Goal: Transaction & Acquisition: Book appointment/travel/reservation

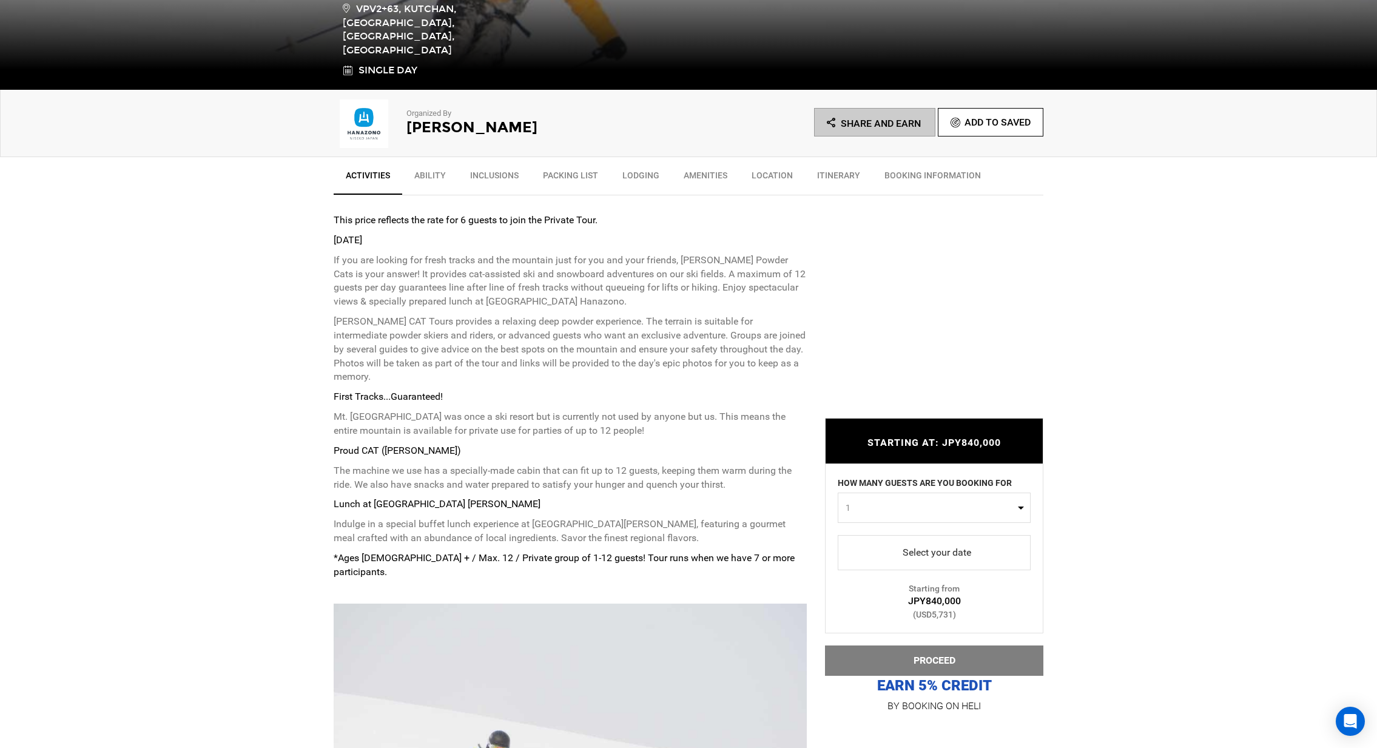
scroll to position [358, 0]
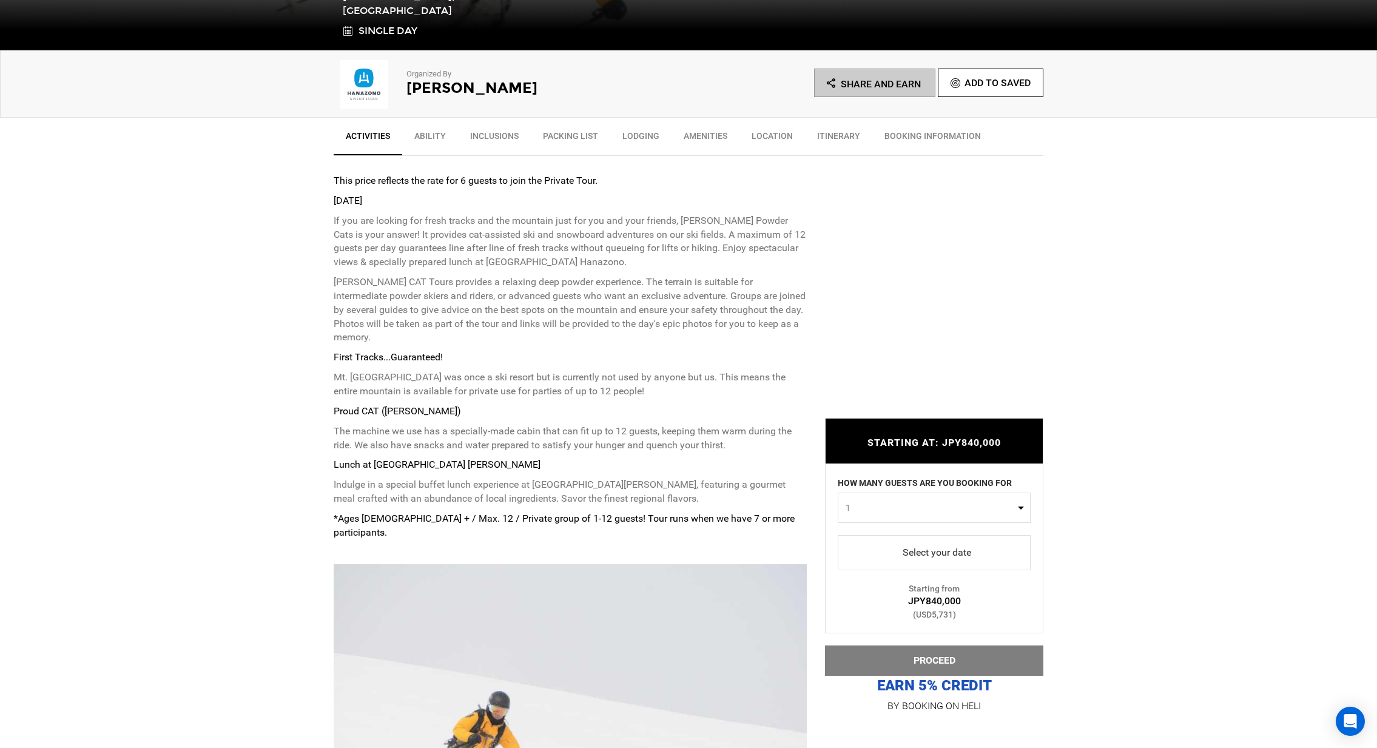
click at [915, 504] on span "1" at bounding box center [929, 508] width 169 height 12
click at [916, 606] on link "6" at bounding box center [934, 607] width 192 height 22
select select "6"
click at [930, 560] on span "select" at bounding box center [933, 552] width 173 height 19
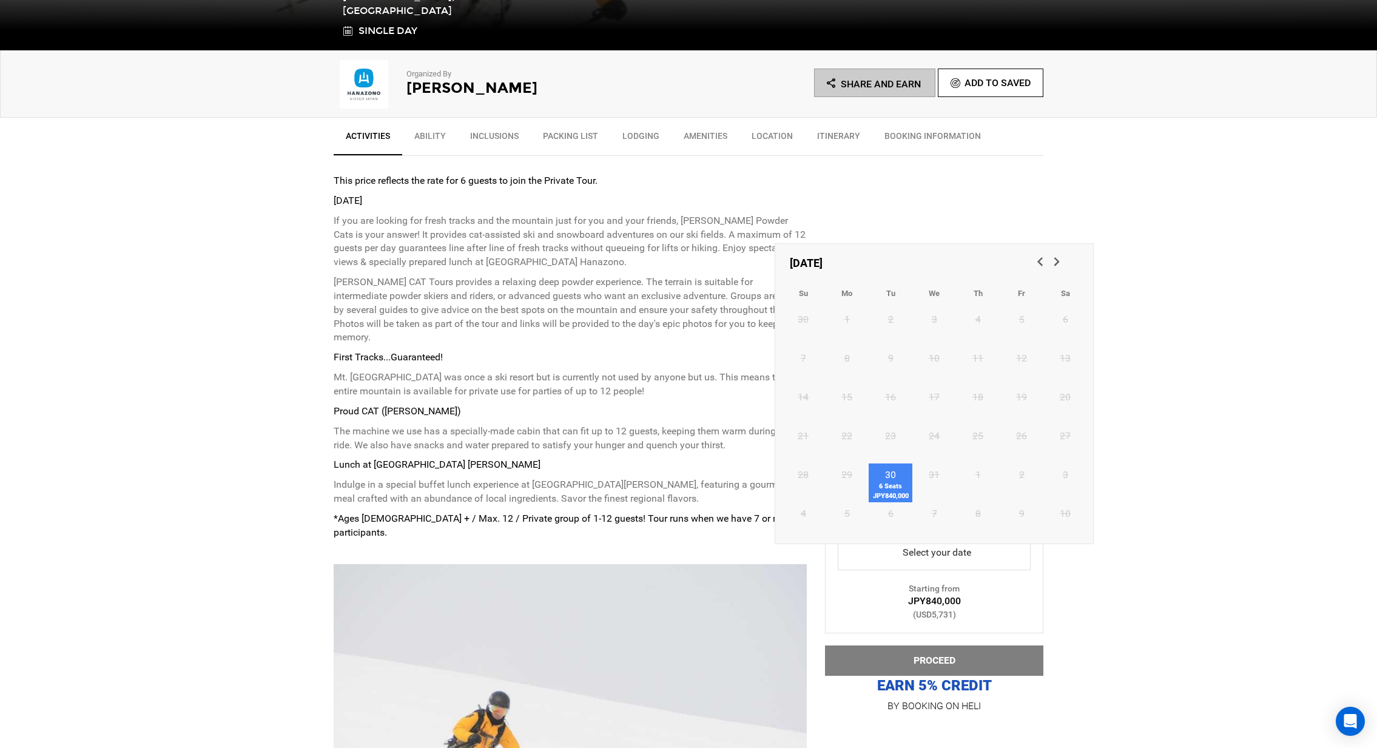
click at [894, 486] on span "6 Seats JPY840,000" at bounding box center [890, 491] width 44 height 19
type input "30 December 2025"
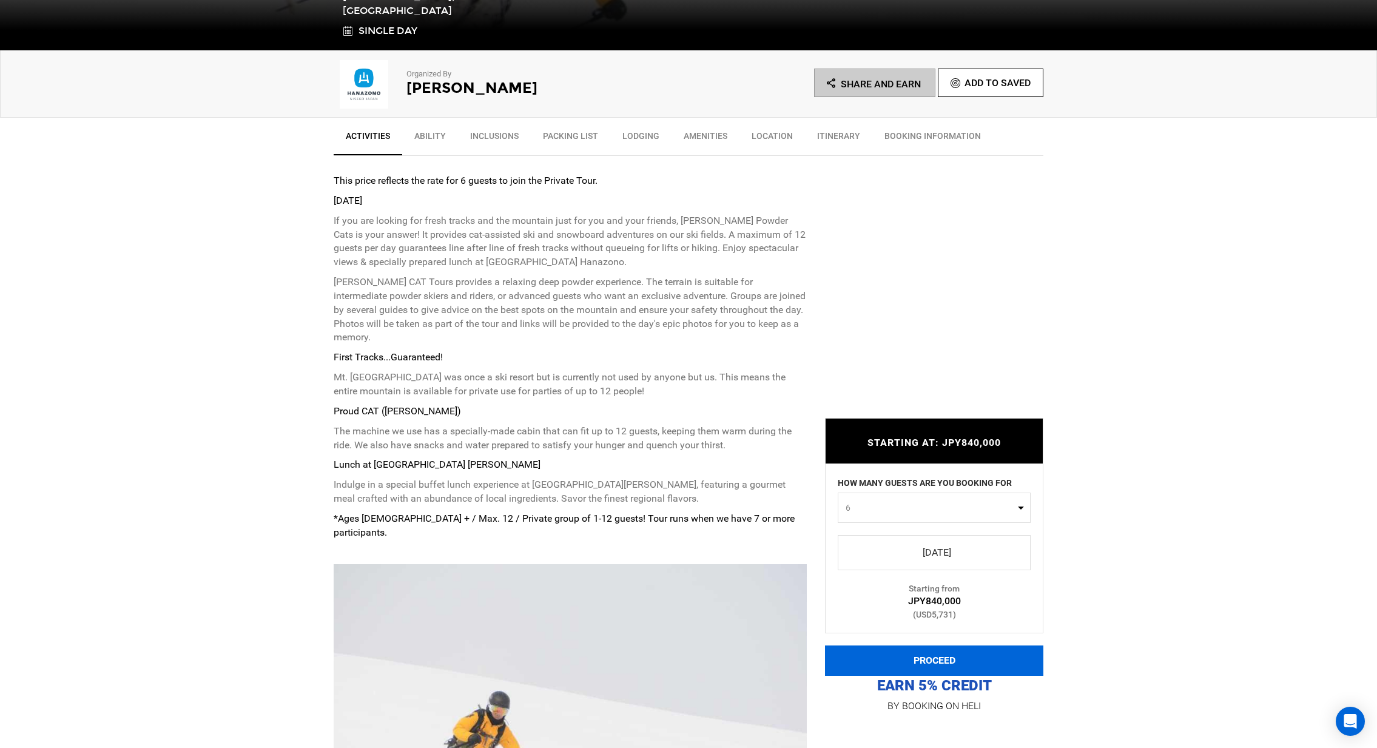
click at [969, 658] on button "PROCEED" at bounding box center [934, 660] width 218 height 30
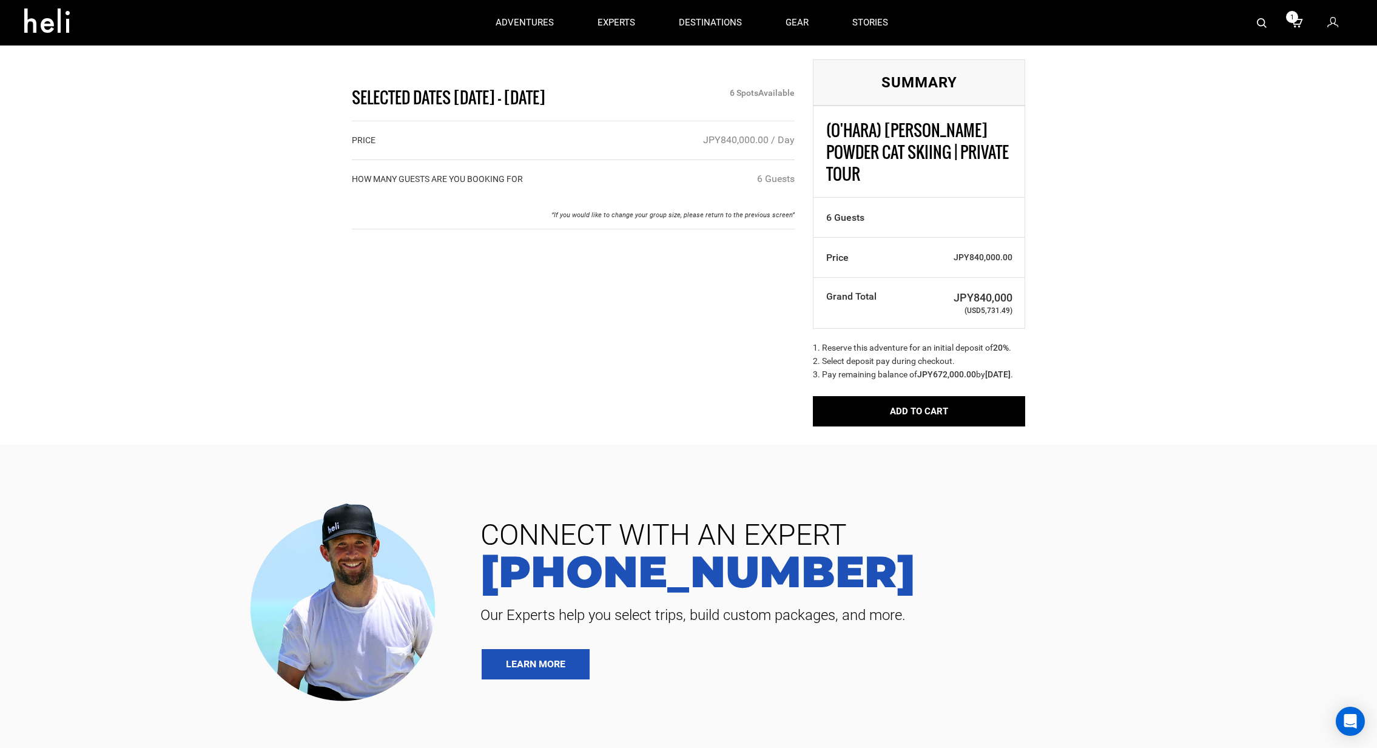
click at [888, 418] on div "Selected Dates Dec 30 - Dec 30, 2025 6 Spot s Available PRICE JPY840,000.00 / D…" at bounding box center [688, 222] width 1377 height 445
click at [970, 401] on button "Add to Cart" at bounding box center [919, 411] width 212 height 30
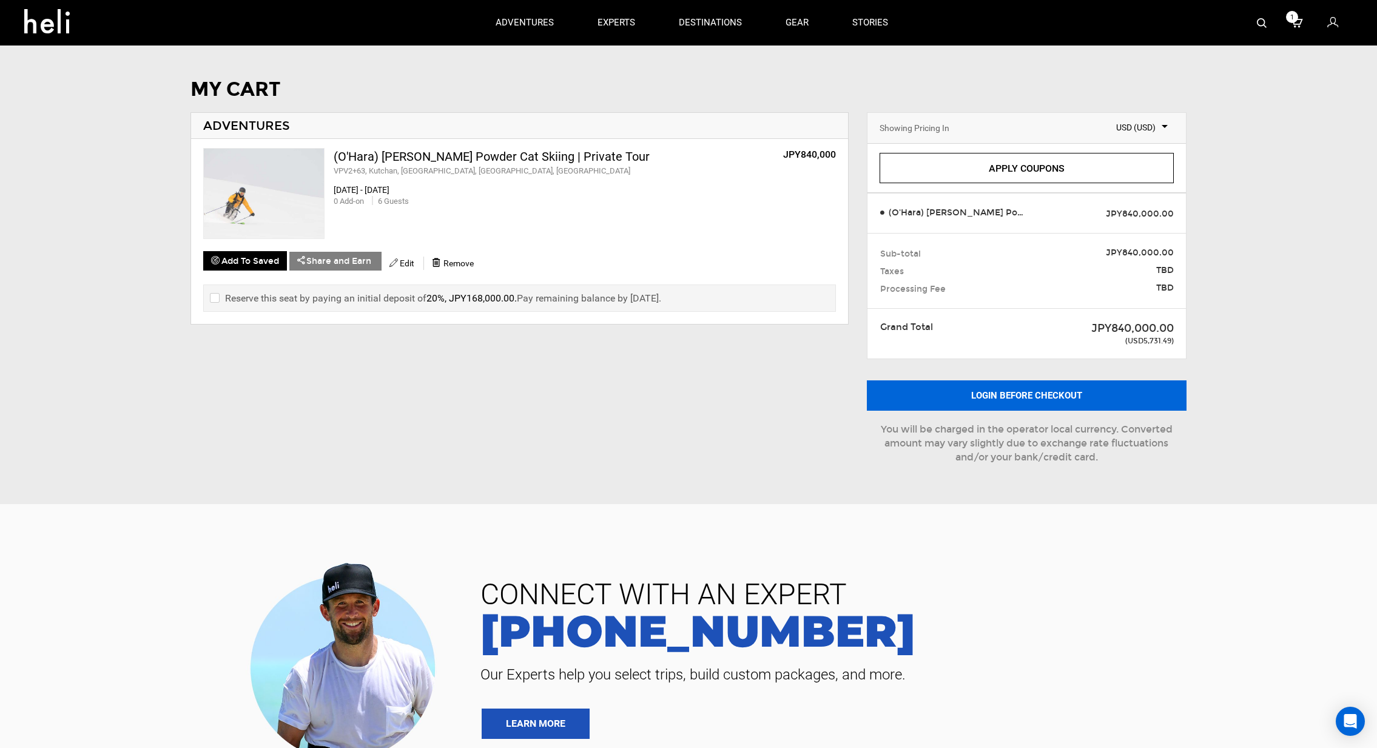
click at [1056, 389] on button "Login before checkout" at bounding box center [1027, 395] width 320 height 30
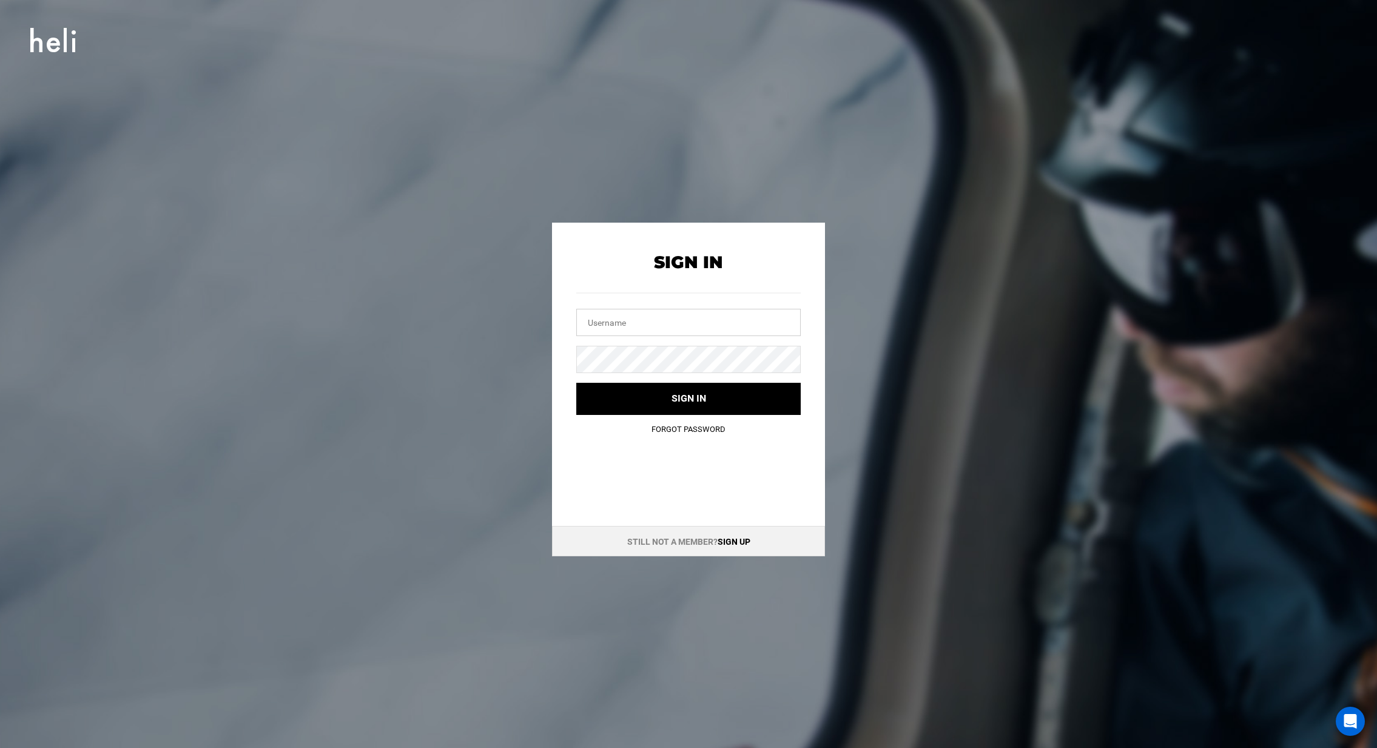
type input "[PERSON_NAME][EMAIL_ADDRESS][DOMAIN_NAME]"
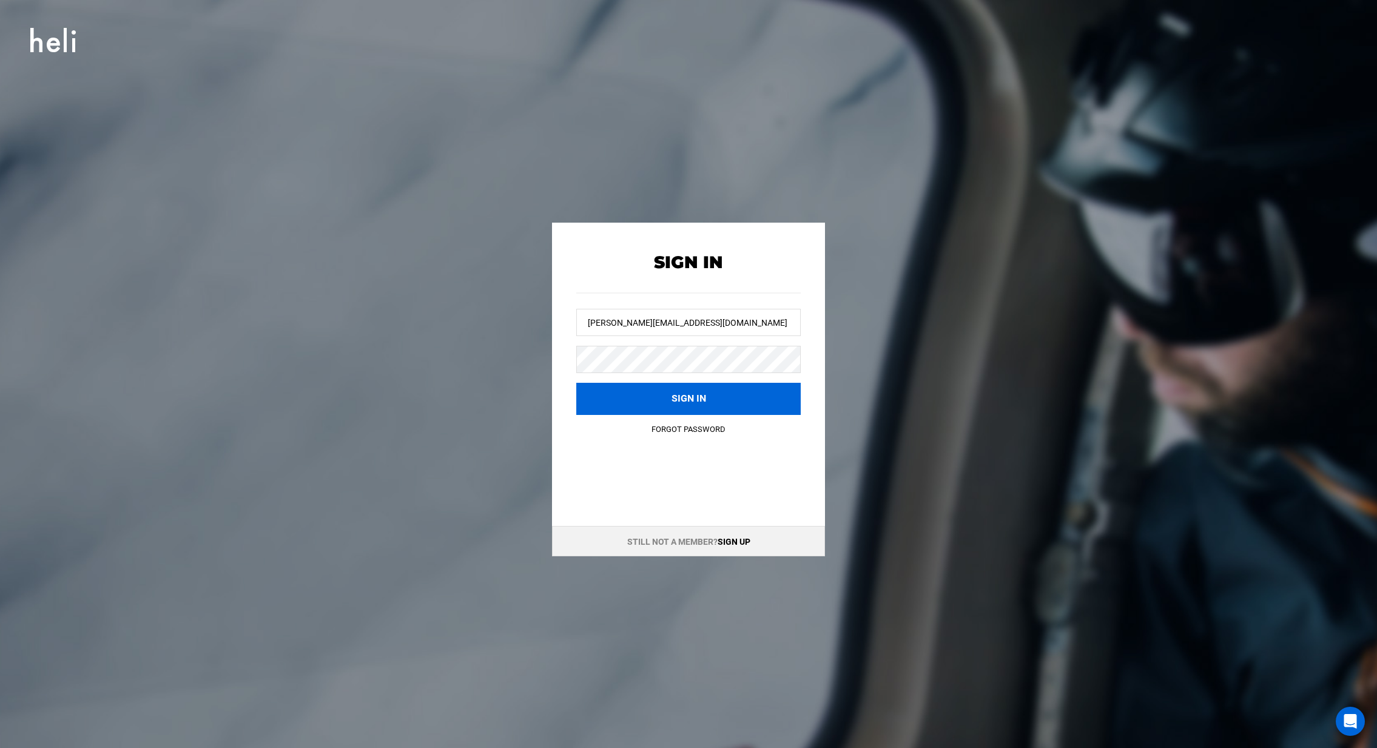
click at [663, 397] on button "Sign in" at bounding box center [688, 399] width 224 height 32
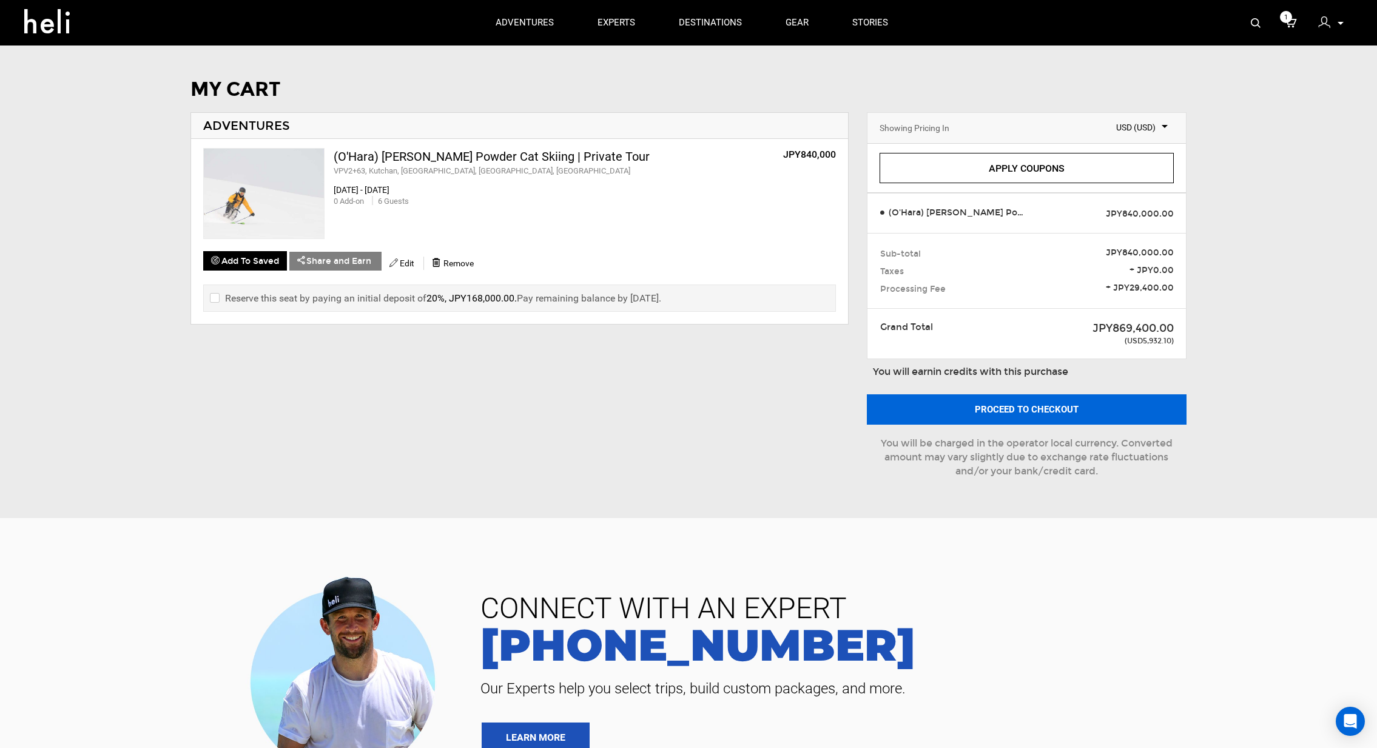
click at [1053, 406] on button "Proceed to checkout" at bounding box center [1027, 409] width 320 height 30
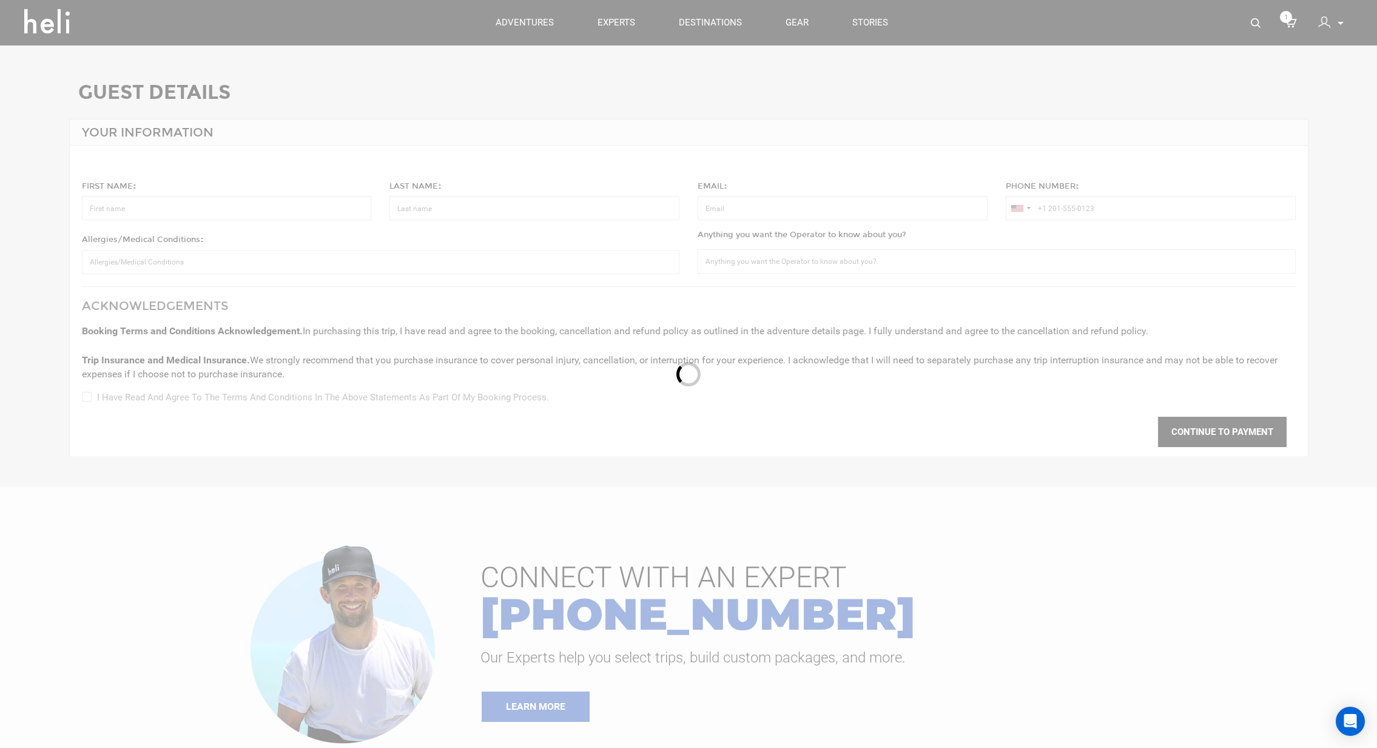
type input "[PERSON_NAME]"
type input "[PERSON_NAME][EMAIL_ADDRESS][DOMAIN_NAME]"
type input "[PHONE_NUMBER]"
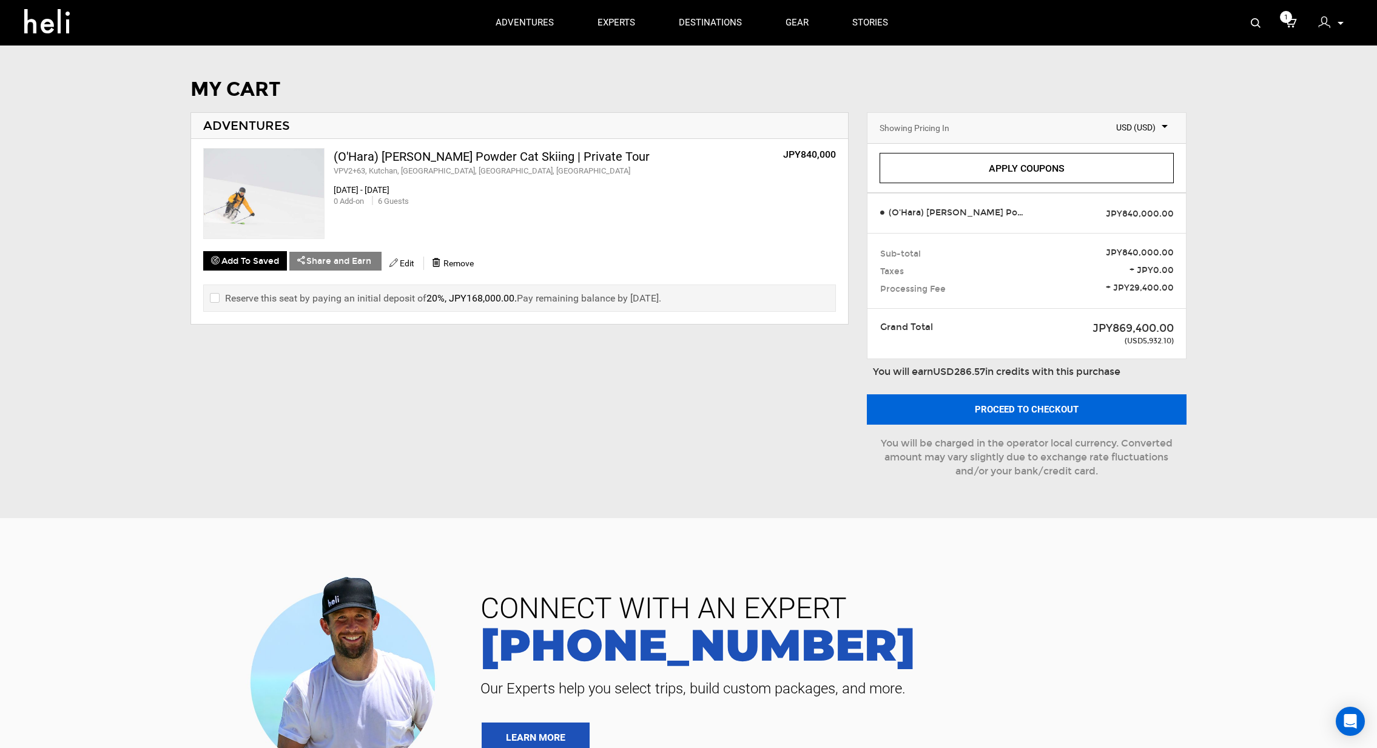
click at [1086, 406] on button "Proceed to checkout" at bounding box center [1027, 409] width 320 height 30
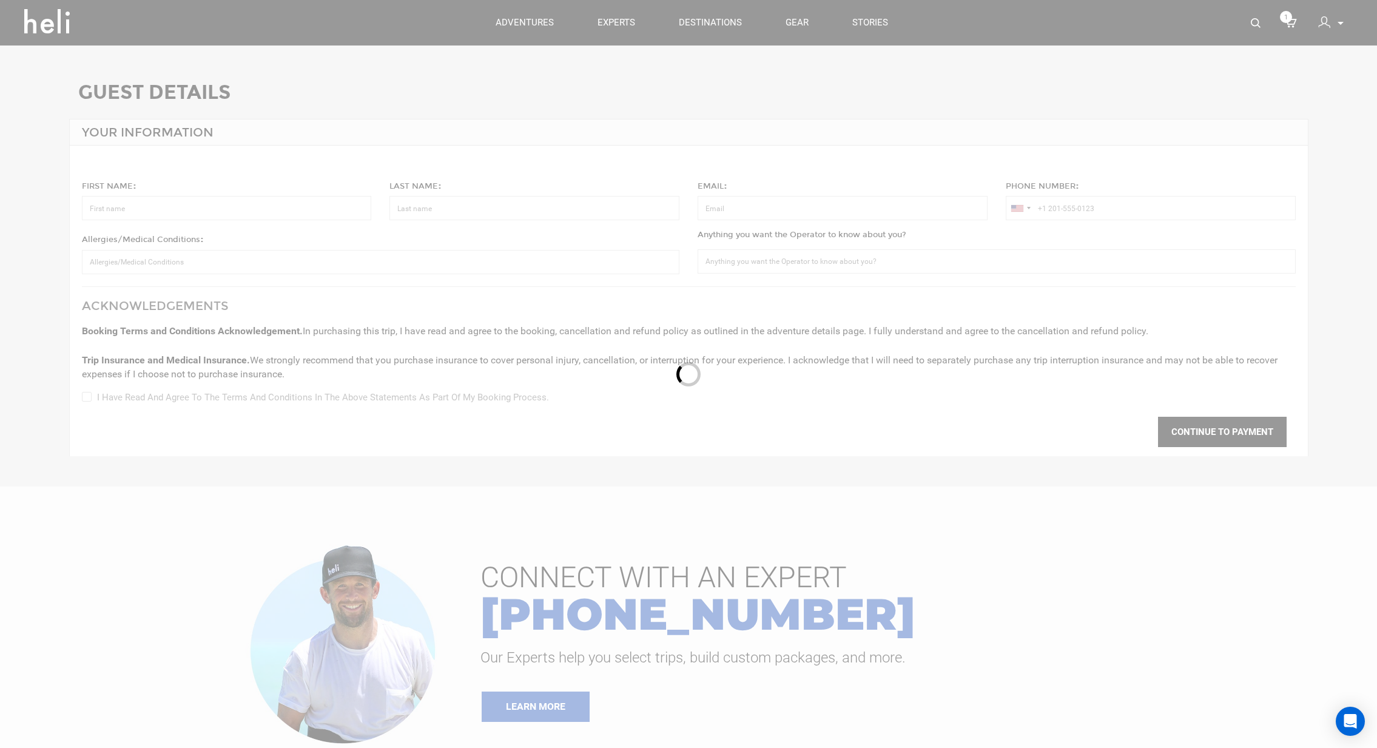
type input "[PERSON_NAME]"
type input "[PERSON_NAME][EMAIL_ADDRESS][DOMAIN_NAME]"
type input "[PHONE_NUMBER]"
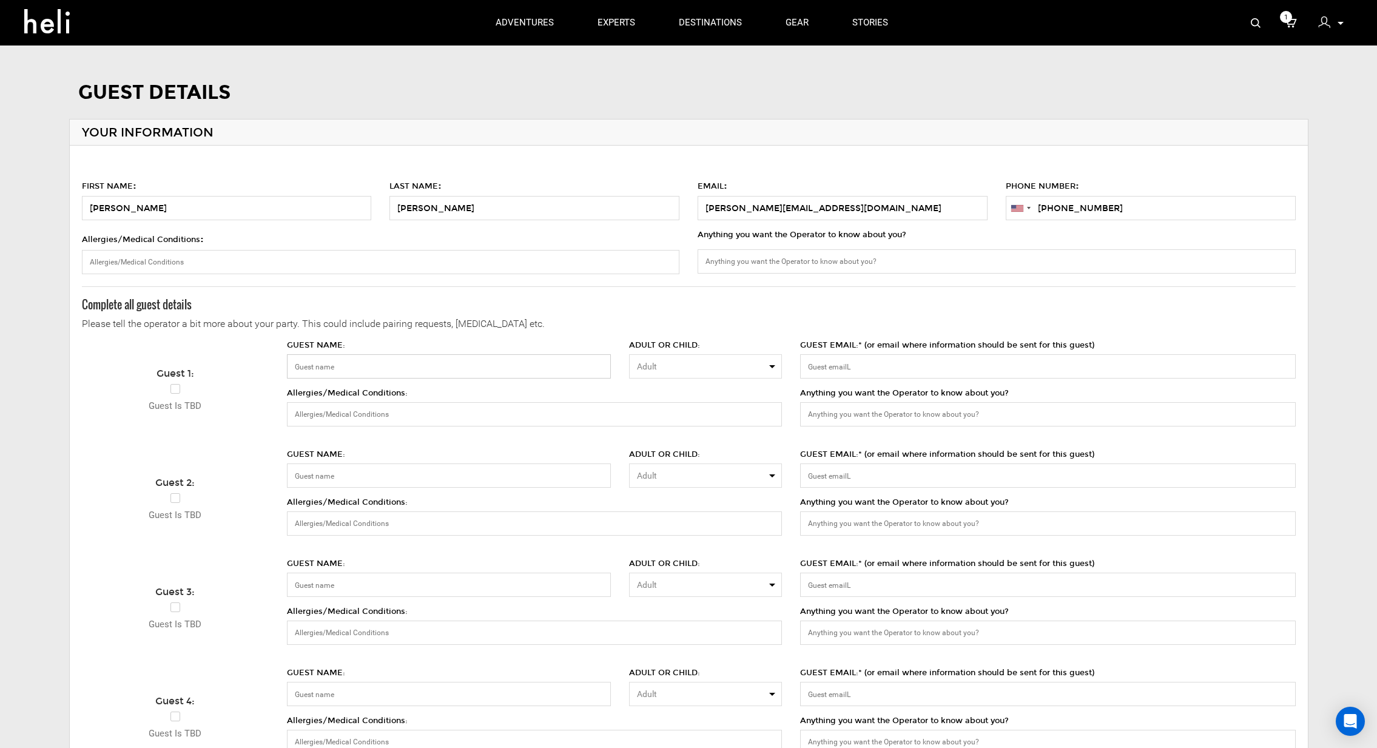
click at [398, 361] on input "GUEST NAME:" at bounding box center [449, 366] width 324 height 24
type input "Dara O'Hara"
drag, startPoint x: 870, startPoint y: 204, endPoint x: 693, endPoint y: 196, distance: 177.9
click at [693, 196] on label "EMAIL : pamela@wandrist-travel.com" at bounding box center [842, 198] width 308 height 45
click at [697, 196] on input "[PERSON_NAME][EMAIL_ADDRESS][DOMAIN_NAME]" at bounding box center [842, 208] width 290 height 24
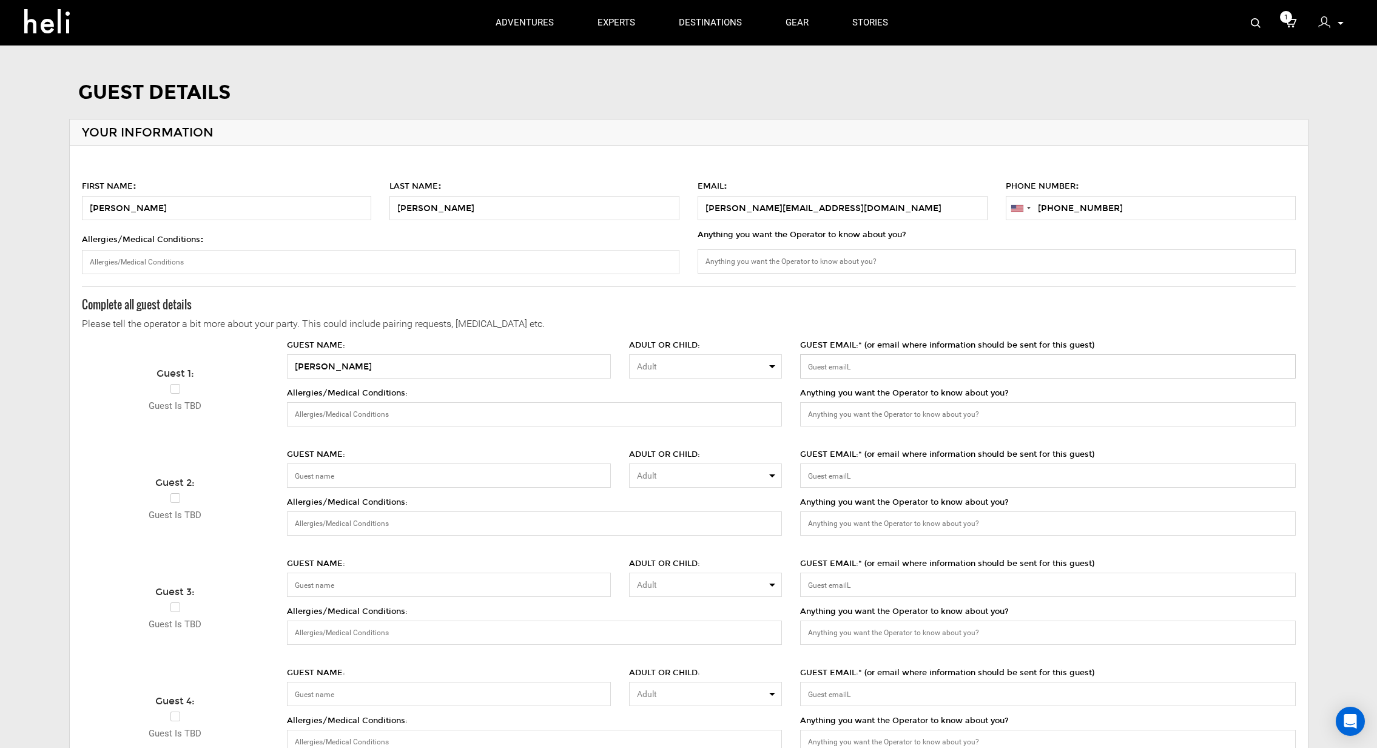
click at [878, 371] on input "GUEST EMAIL:* (or email where information should be sent for this guest)" at bounding box center [1047, 366] width 495 height 24
paste input "[PERSON_NAME][EMAIL_ADDRESS][DOMAIN_NAME]"
type input "[PERSON_NAME][EMAIL_ADDRESS][DOMAIN_NAME]"
click at [349, 409] on input "Allergies/Medical Conditions:" at bounding box center [534, 414] width 495 height 24
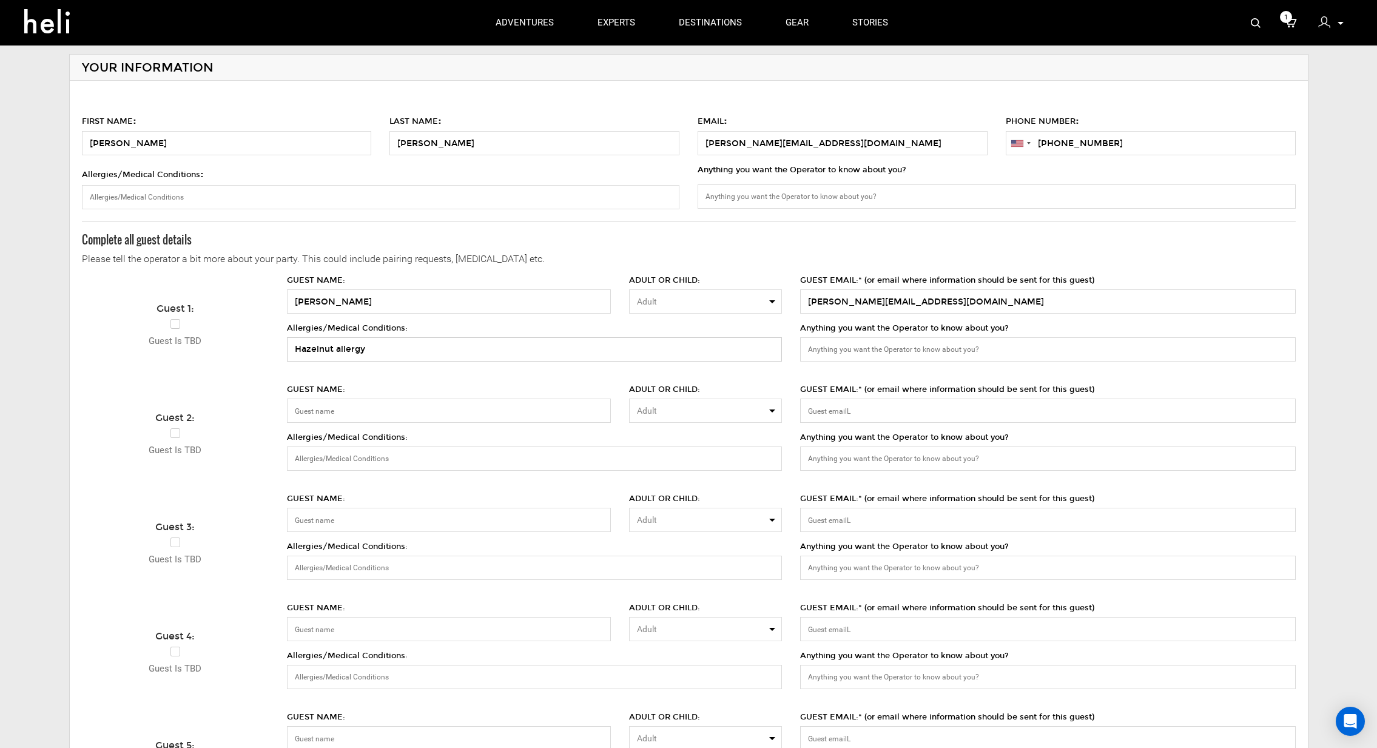
scroll to position [79, 0]
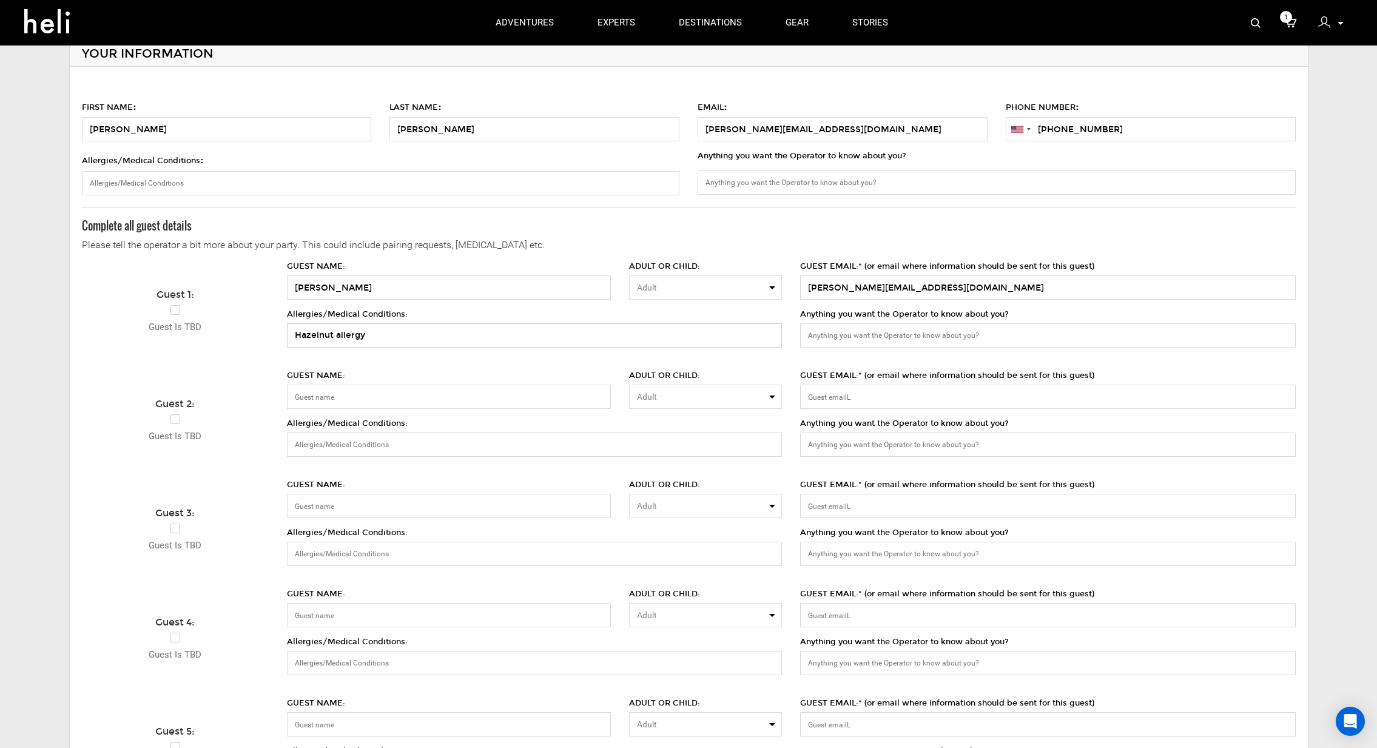
type input "Hazelnut allergy"
drag, startPoint x: 332, startPoint y: 393, endPoint x: 406, endPoint y: 398, distance: 74.1
click at [332, 393] on input "Timothy 'Hara" at bounding box center [449, 397] width 324 height 24
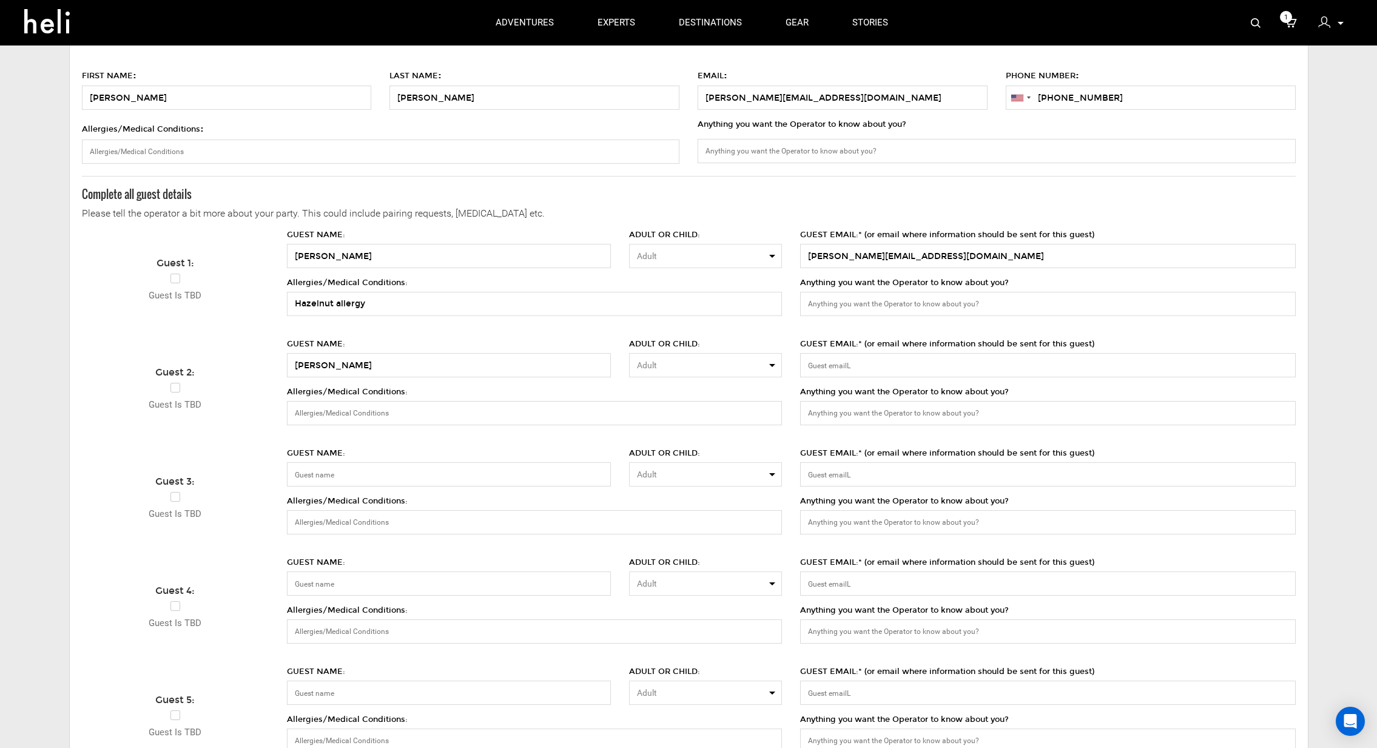
scroll to position [111, 0]
type input "Timothy O'Hara"
type input "Blake O'Hara"
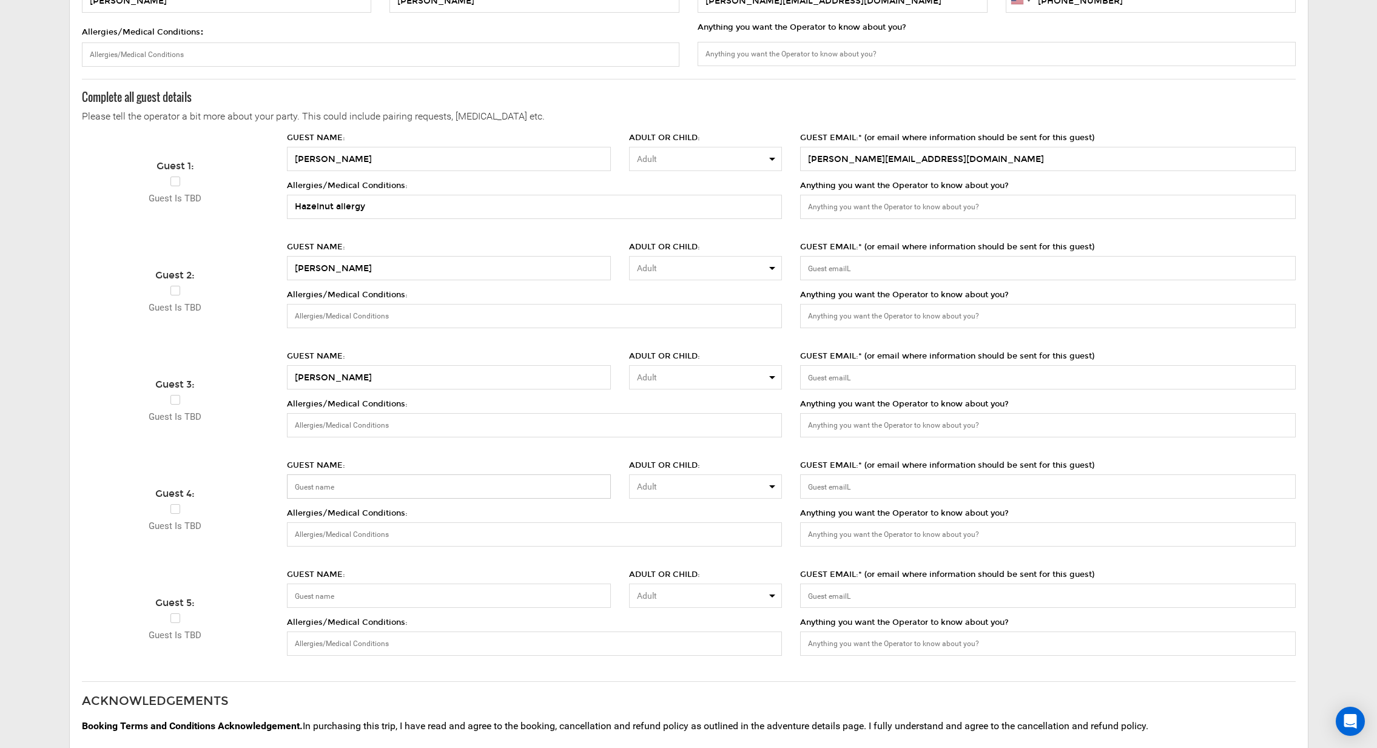
scroll to position [209, 0]
type input "Landon O'Hara"
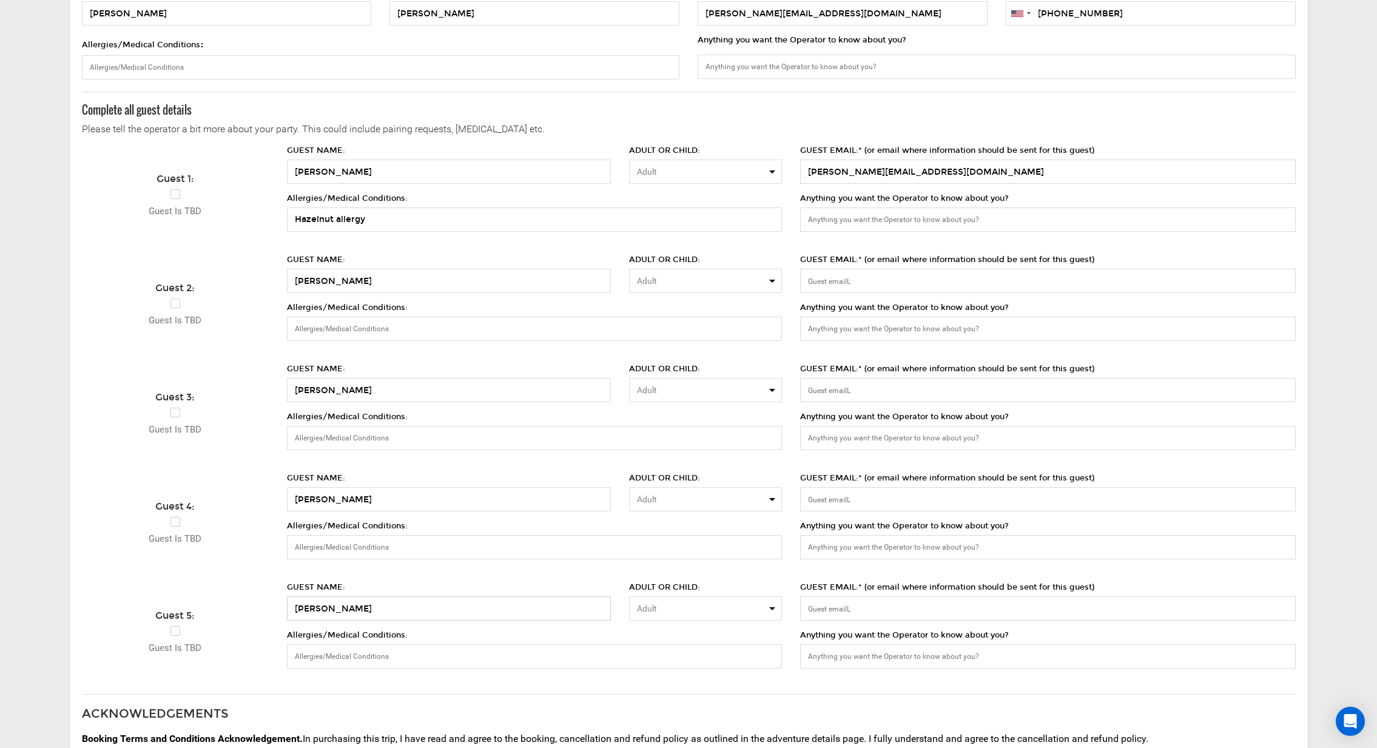
scroll to position [197, 0]
type input "Grayson O'Hara"
click at [670, 384] on span "Adult" at bounding box center [701, 388] width 129 height 12
click at [668, 434] on link "Child" at bounding box center [706, 437] width 152 height 22
select select "number:0"
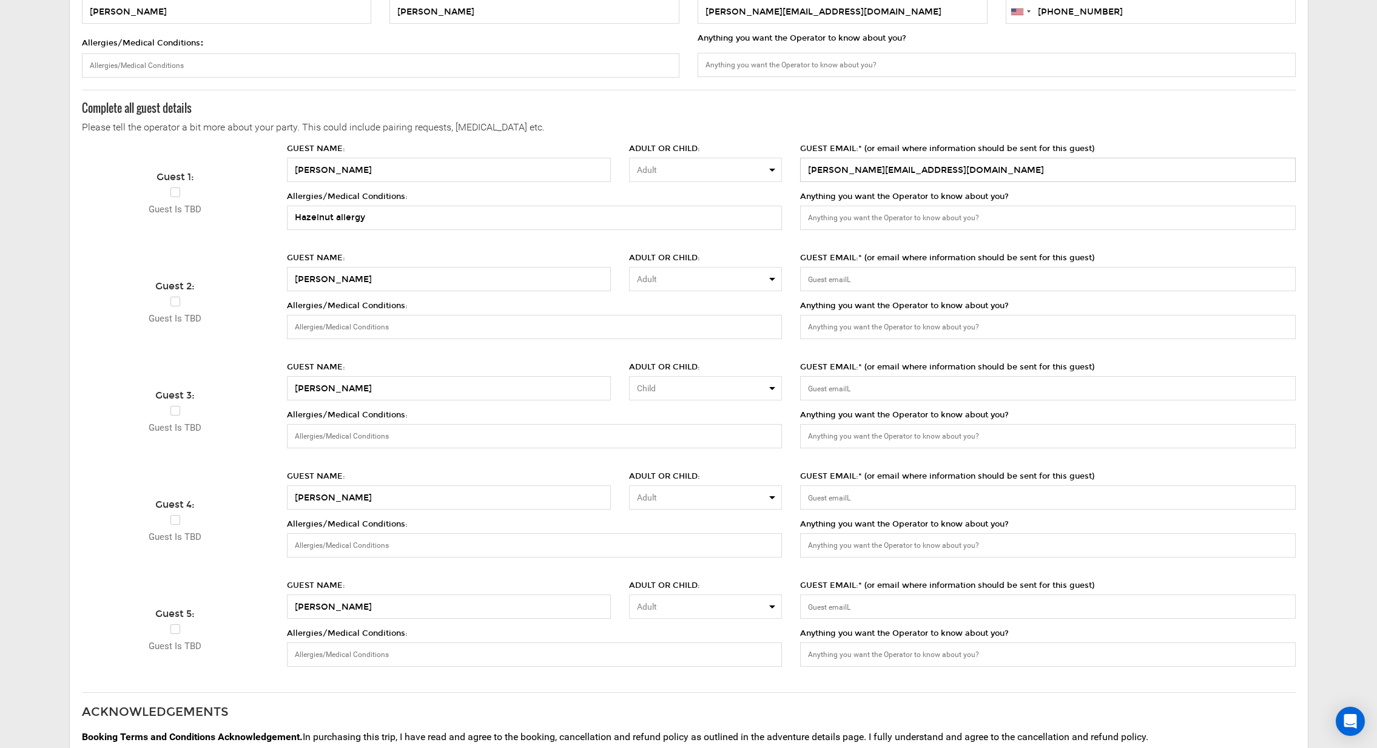
drag, startPoint x: 944, startPoint y: 171, endPoint x: 794, endPoint y: 163, distance: 150.0
click at [794, 163] on div "GUEST EMAIL:* (or email where information should be sent for this guest) pamela…" at bounding box center [1047, 190] width 513 height 95
paste input "[PERSON_NAME][EMAIL_ADDRESS][DOMAIN_NAME]"
type input "[PERSON_NAME][EMAIL_ADDRESS][DOMAIN_NAME]"
paste input "[PERSON_NAME][EMAIL_ADDRESS][DOMAIN_NAME]"
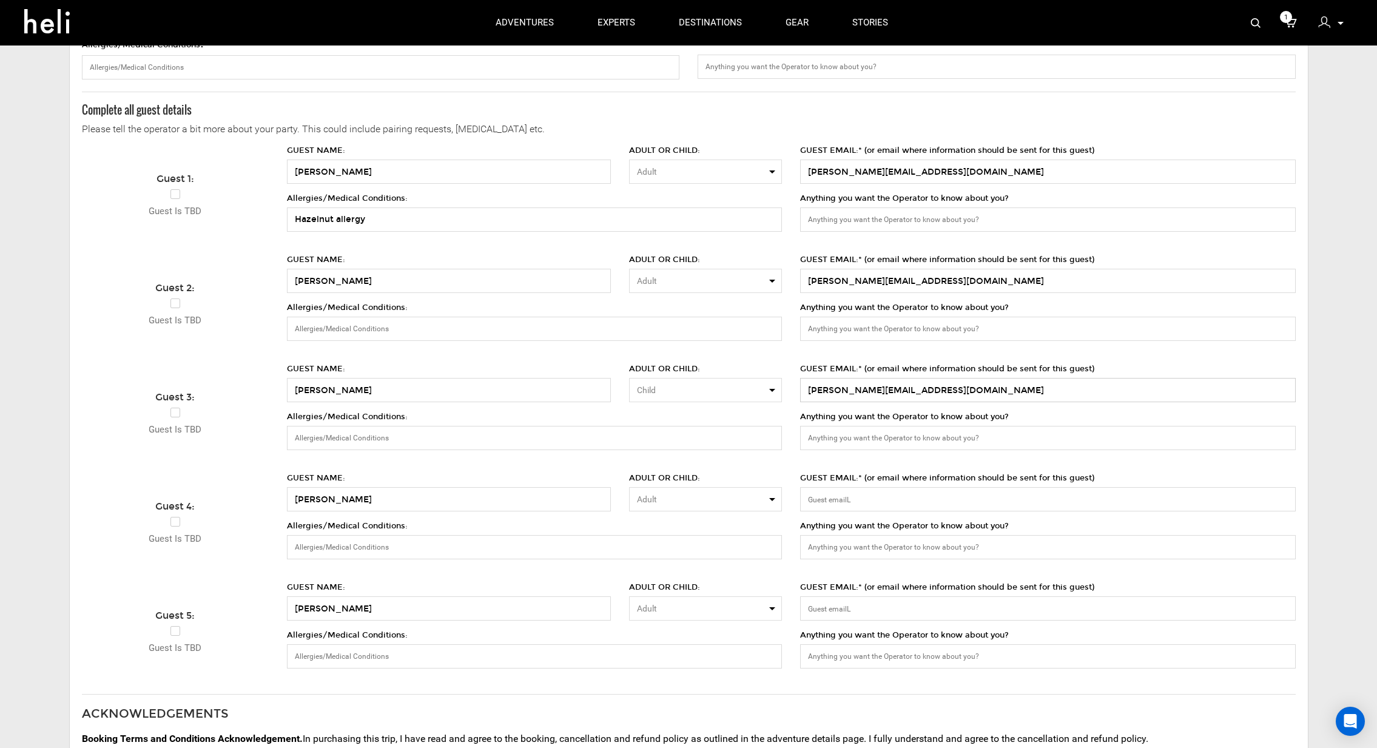
type input "[PERSON_NAME][EMAIL_ADDRESS][DOMAIN_NAME]"
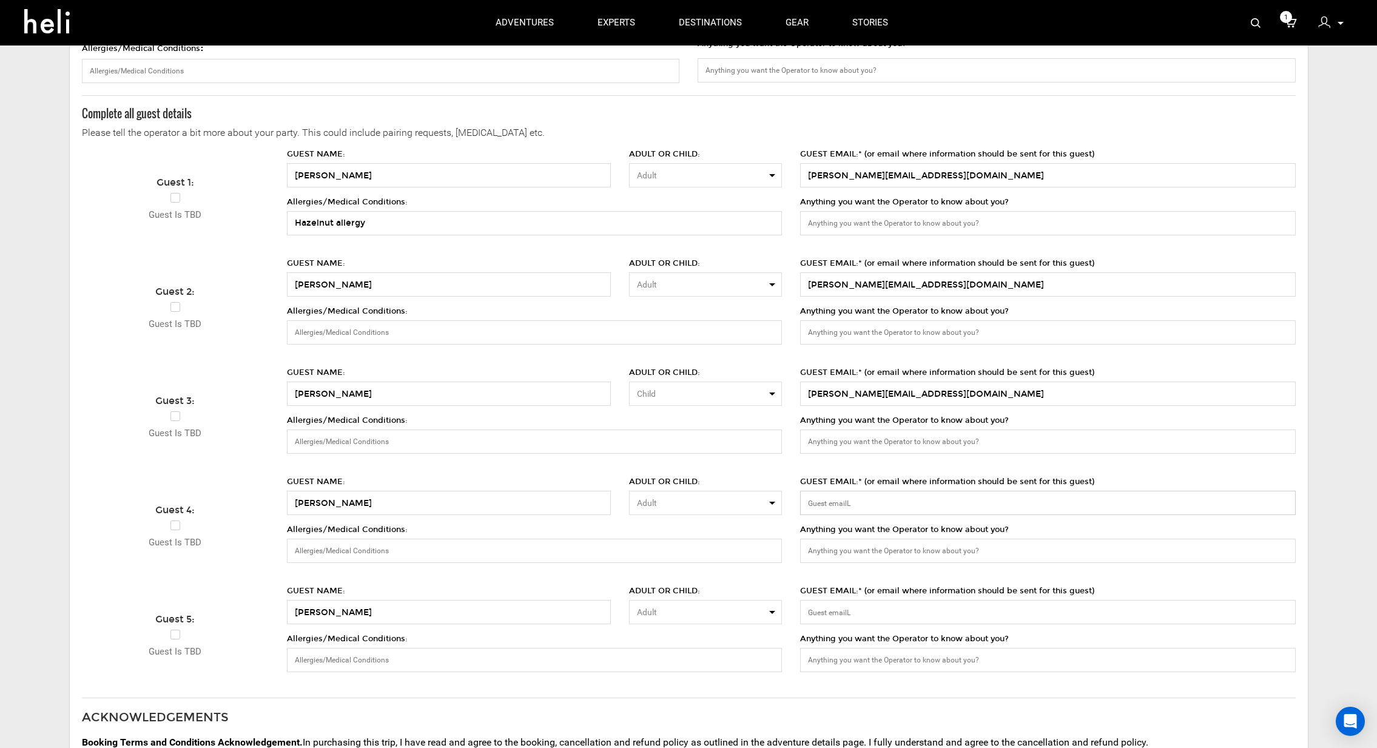
paste input "[PERSON_NAME][EMAIL_ADDRESS][DOMAIN_NAME]"
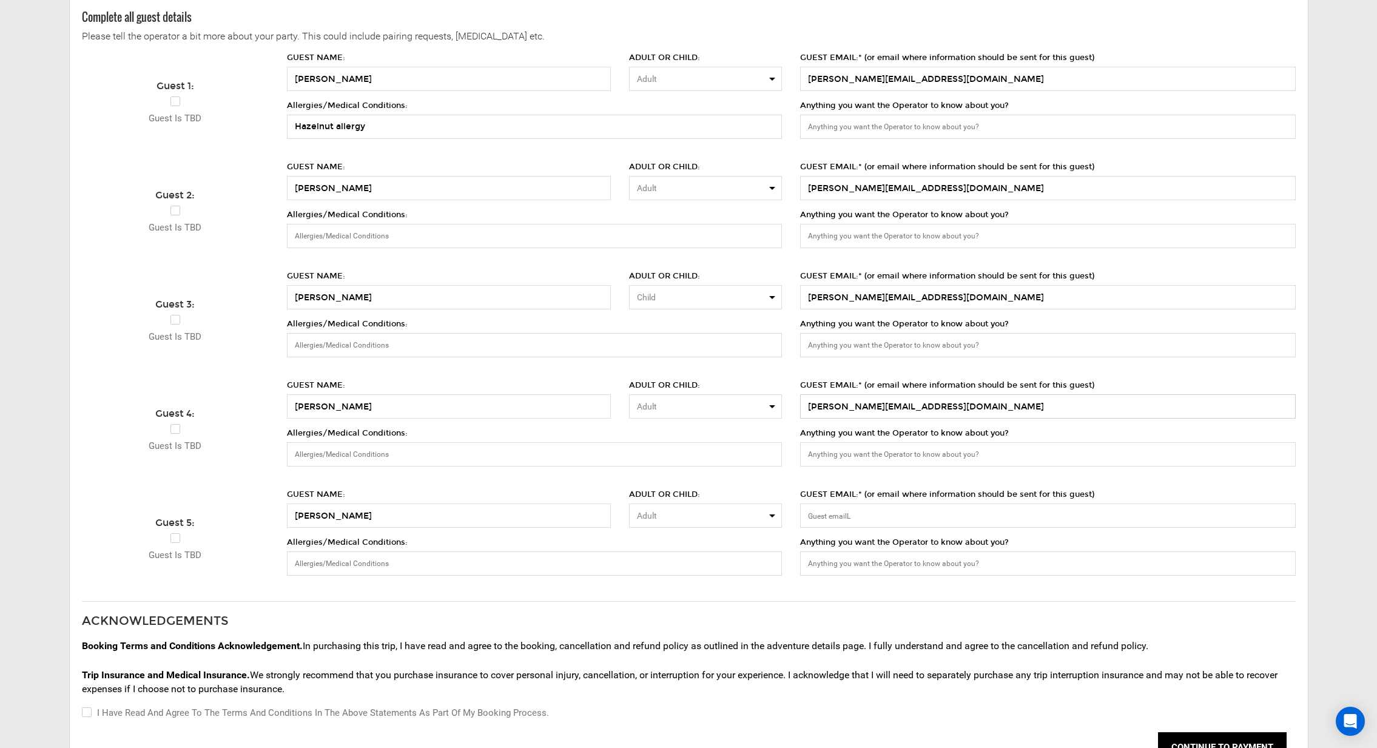
scroll to position [307, 0]
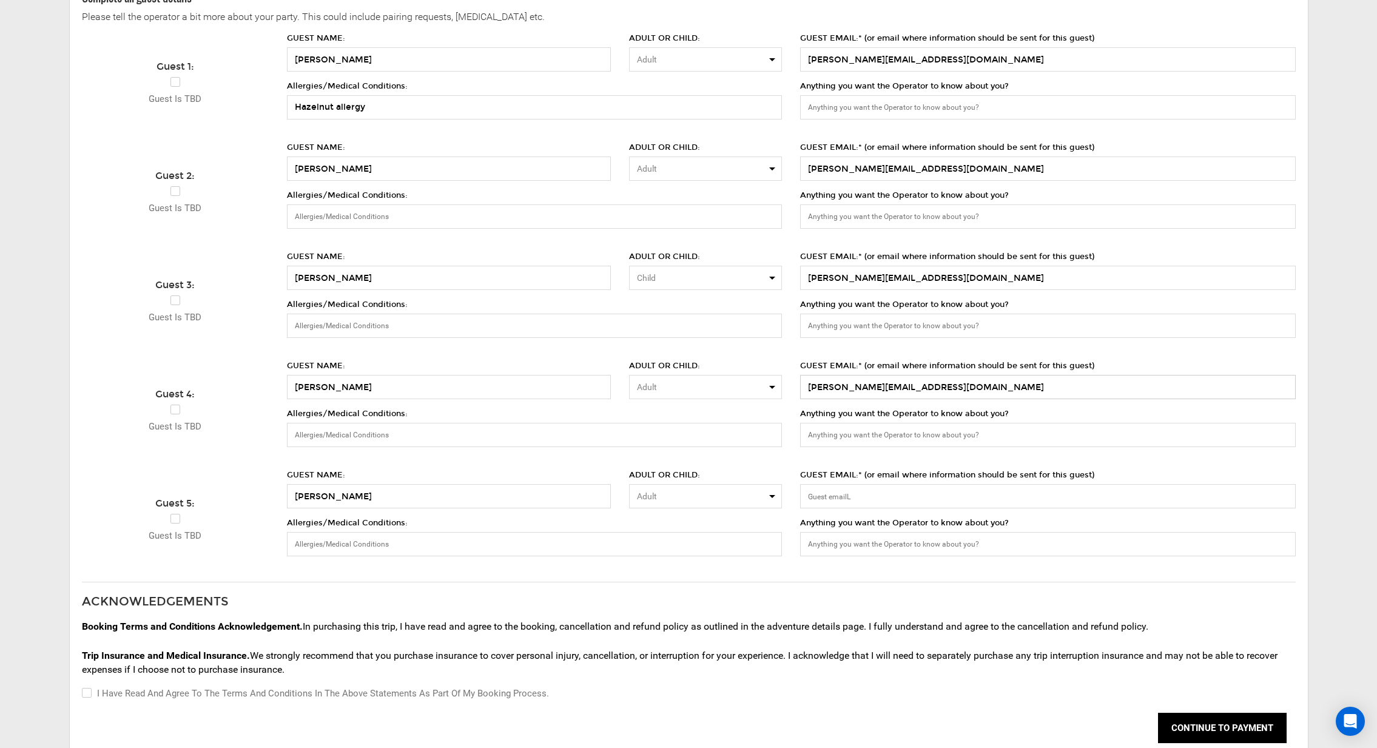
type input "[PERSON_NAME][EMAIL_ADDRESS][DOMAIN_NAME]"
paste input "[PERSON_NAME][EMAIL_ADDRESS][DOMAIN_NAME]"
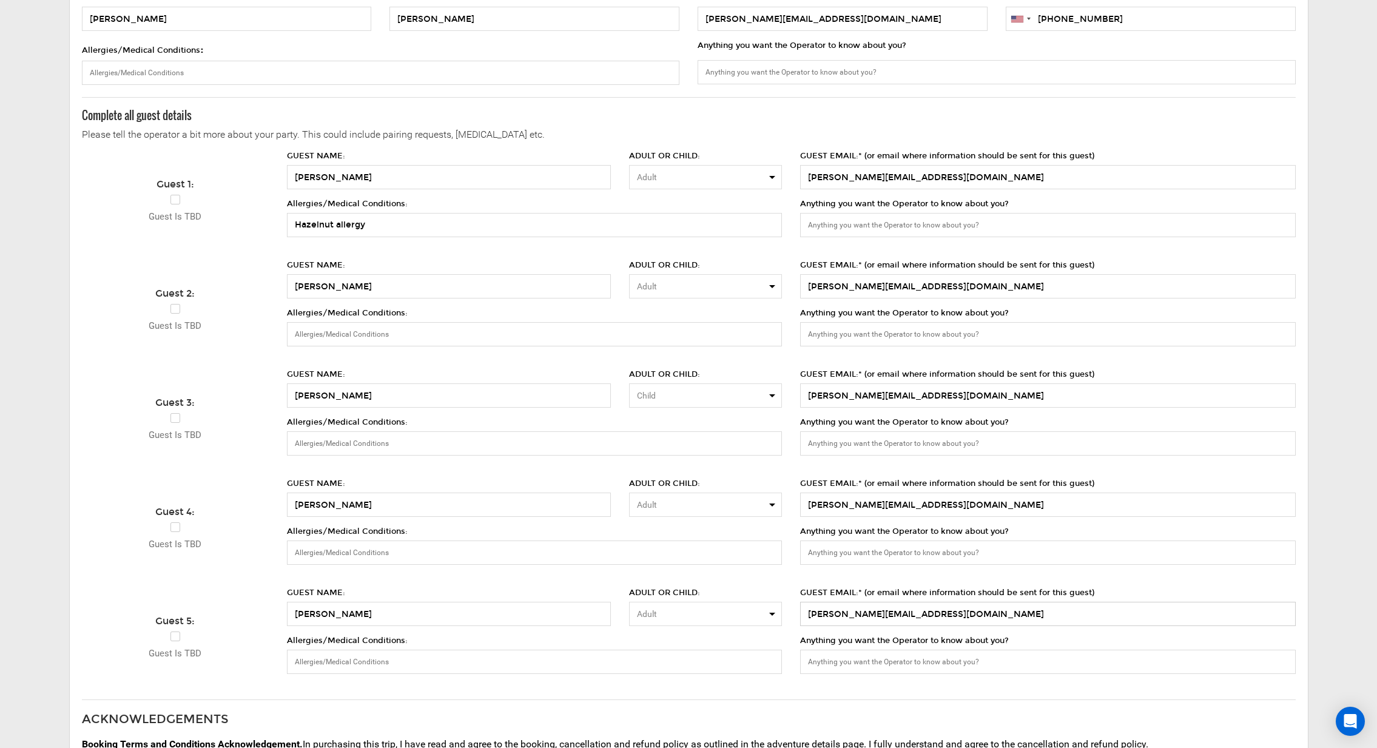
scroll to position [191, 0]
type input "[PERSON_NAME][EMAIL_ADDRESS][DOMAIN_NAME]"
click at [874, 445] on input "Anything you want the Operator to know about you?" at bounding box center [1047, 441] width 495 height 24
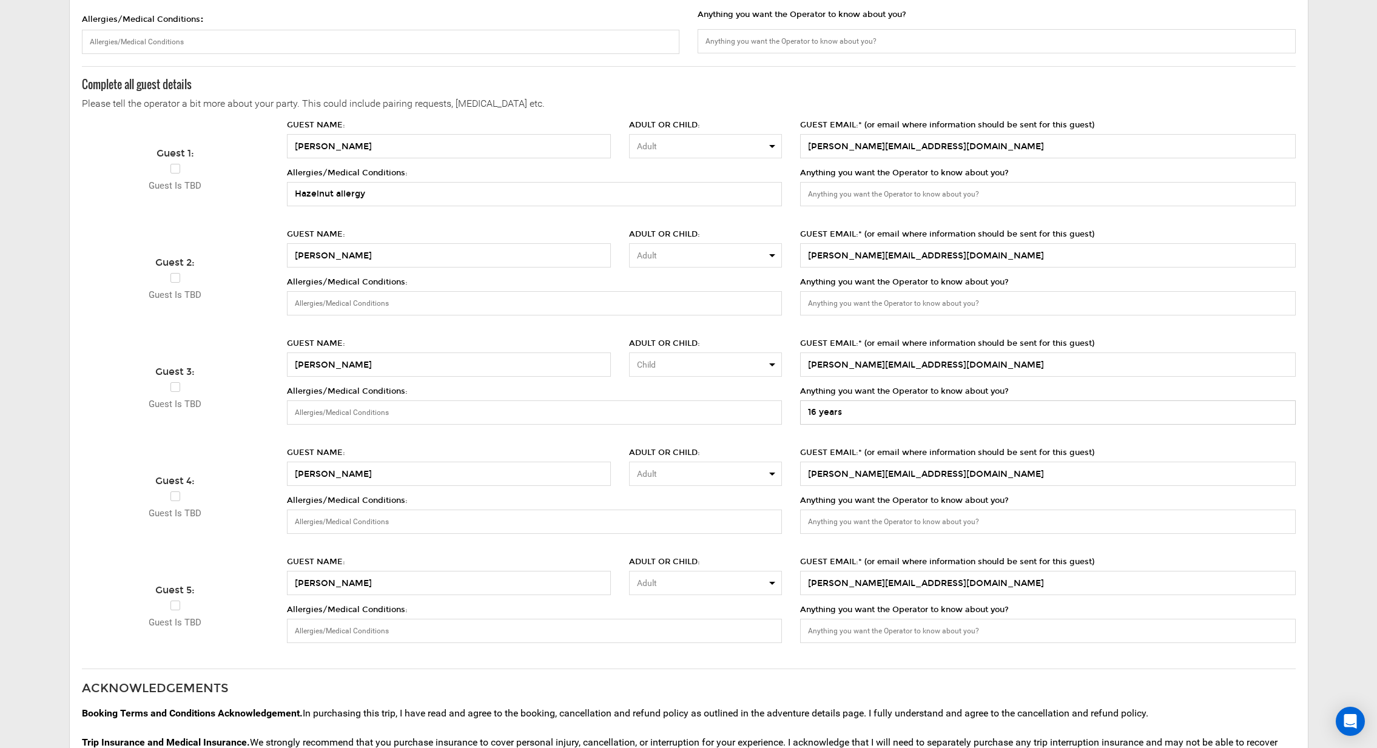
scroll to position [221, 0]
type input "16 years"
click at [879, 517] on input "Anything you want the Operator to know about you?" at bounding box center [1047, 520] width 495 height 24
type input "17 years old"
click at [904, 417] on div "GUEST EMAIL:* (or email where information should be sent for this guest) pamela…" at bounding box center [1047, 384] width 513 height 95
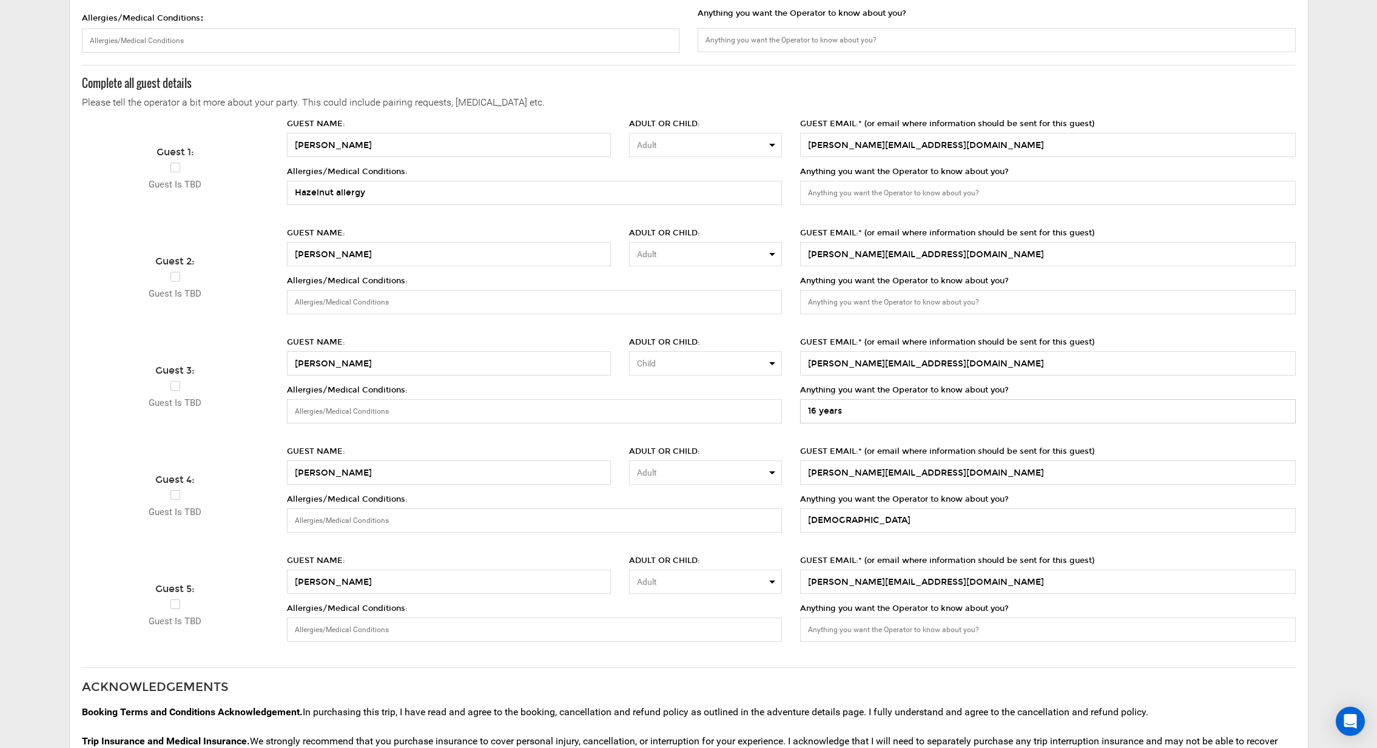
click at [902, 412] on input "16 years" at bounding box center [1047, 411] width 495 height 24
type input "16 years old"
click at [656, 466] on span "Adult" at bounding box center [701, 472] width 129 height 12
click at [661, 516] on link "Child" at bounding box center [706, 521] width 152 height 22
select select "number:0"
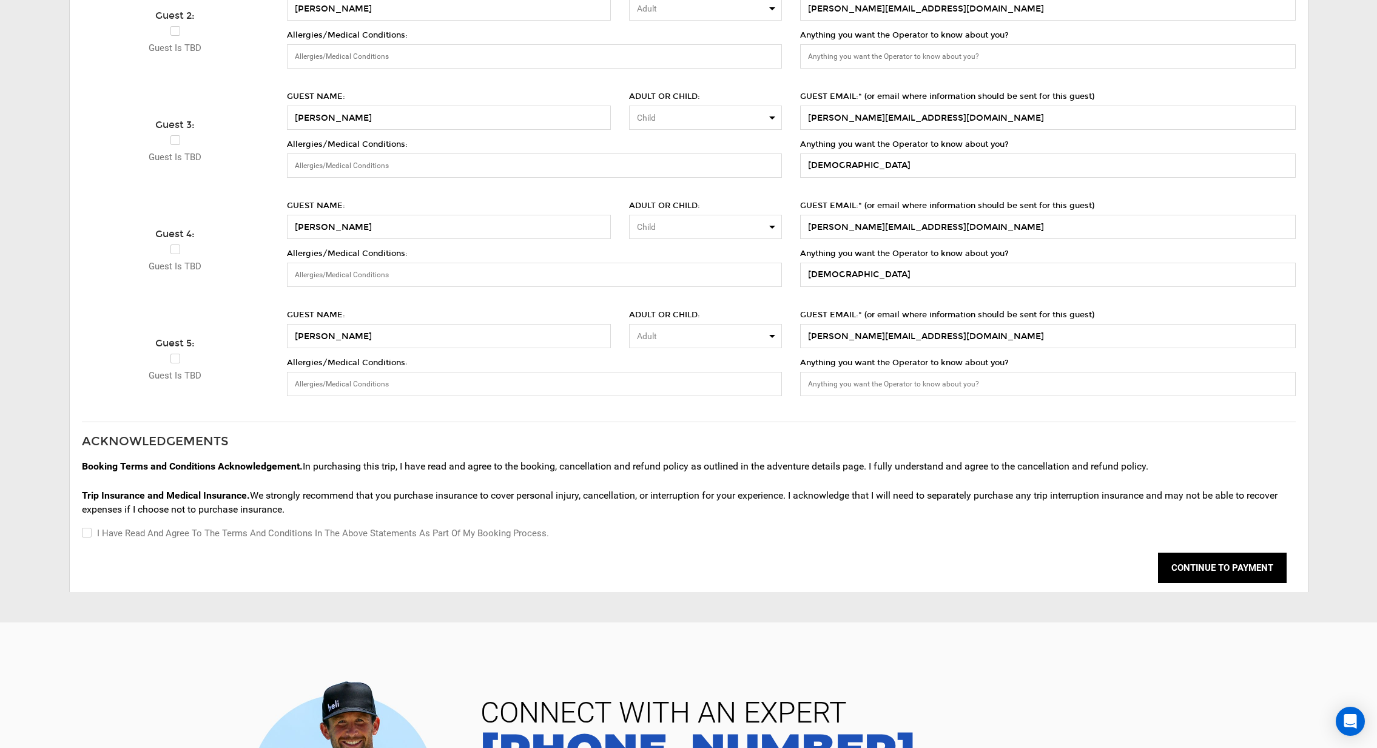
scroll to position [468, 0]
click at [87, 532] on input "I have read and agree to the terms and conditions in the above statements as pa…" at bounding box center [86, 532] width 8 height 15
checkbox input "true"
click at [1222, 567] on button "CONTINUE TO PAYMENT" at bounding box center [1222, 567] width 129 height 30
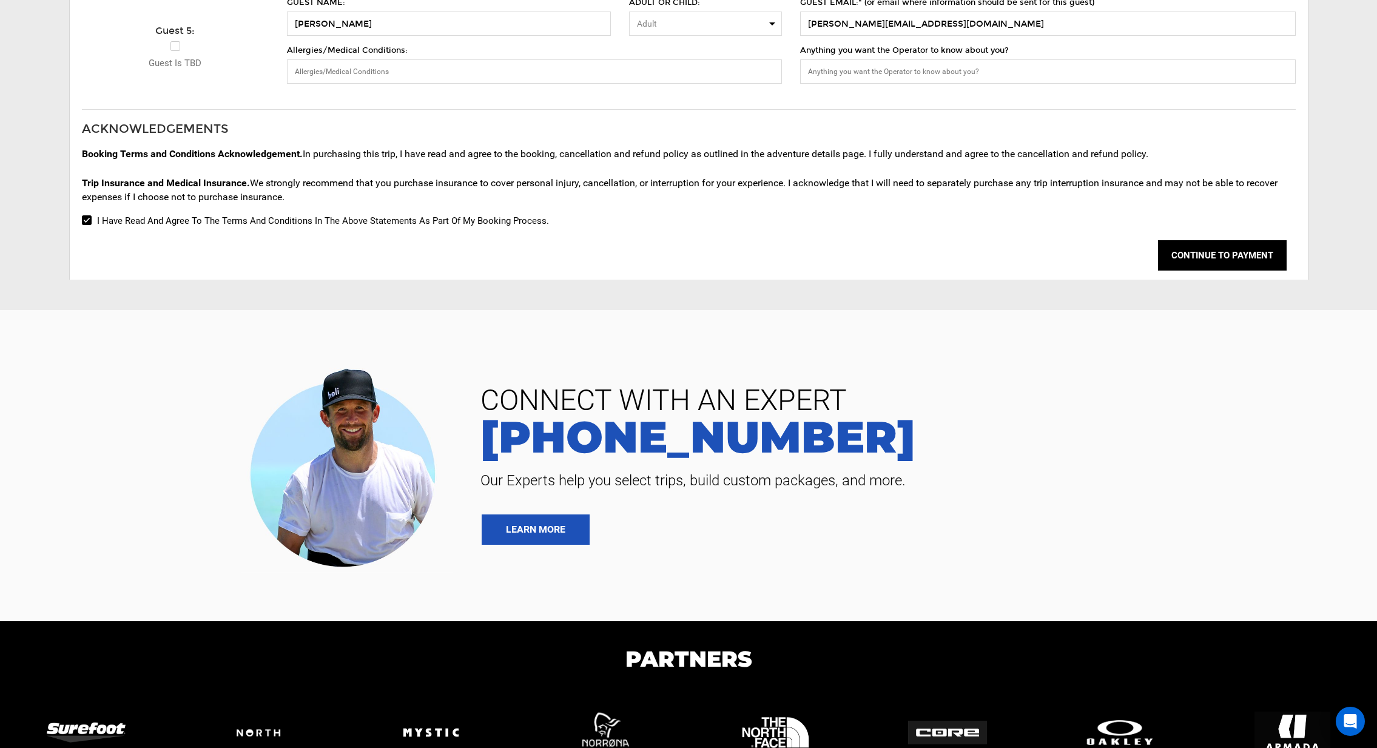
scroll to position [788, 0]
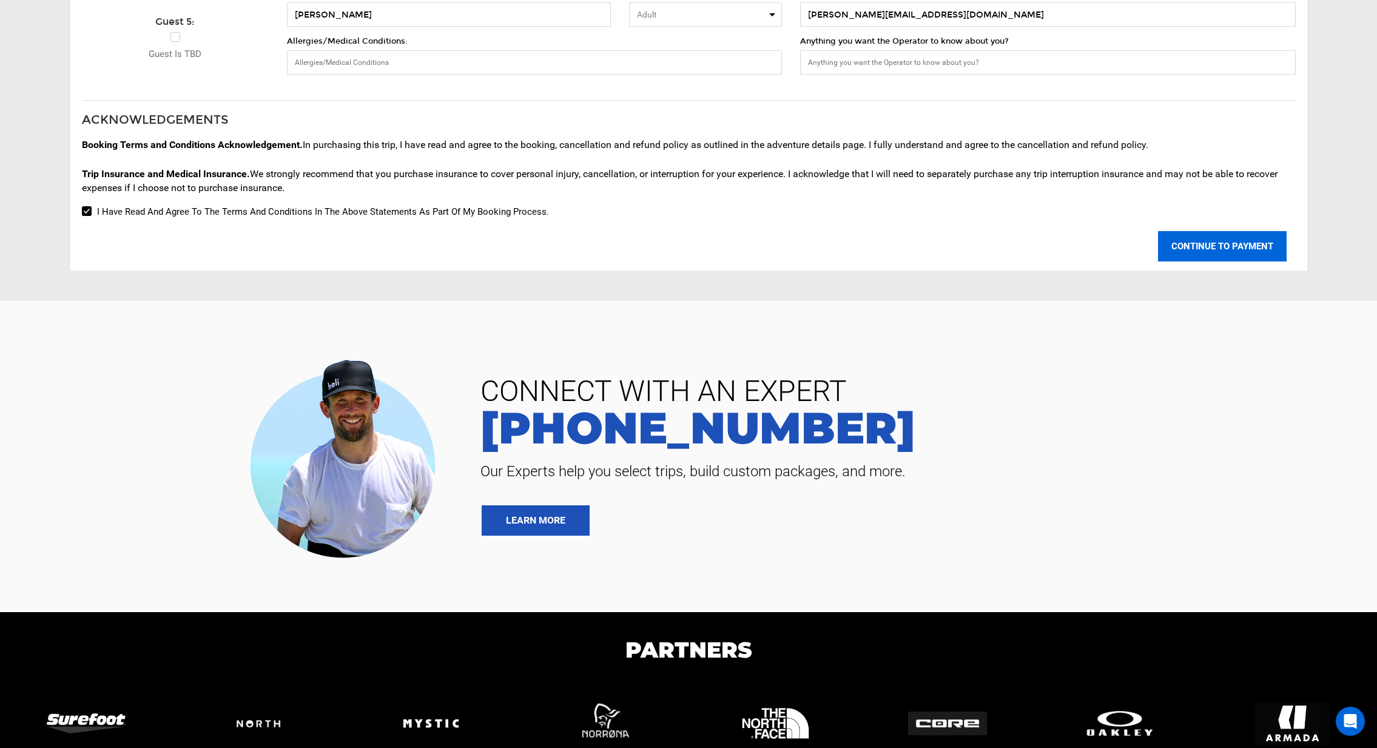
click at [1212, 242] on button "CONTINUE TO PAYMENT" at bounding box center [1222, 246] width 129 height 30
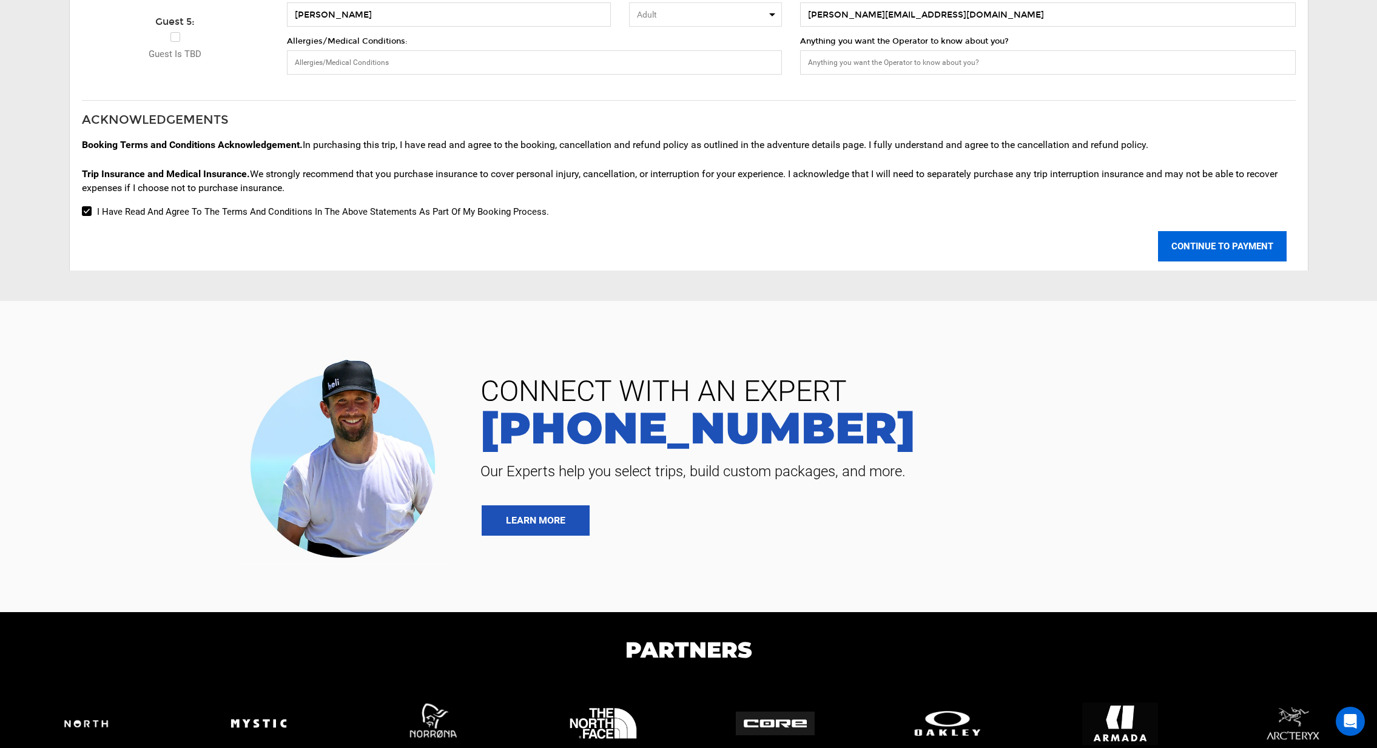
click at [1212, 242] on button "CONTINUE TO PAYMENT" at bounding box center [1222, 246] width 129 height 30
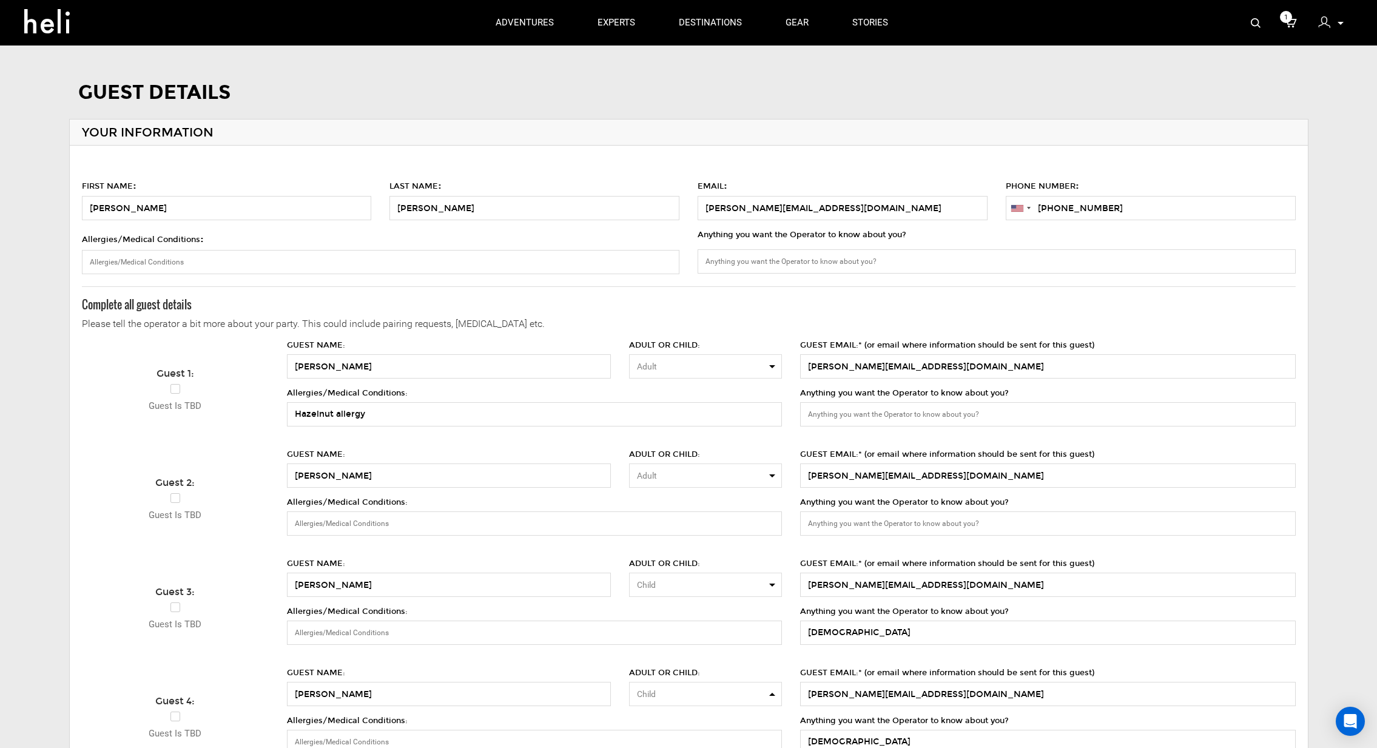
scroll to position [0, 0]
drag, startPoint x: 94, startPoint y: 204, endPoint x: 78, endPoint y: 204, distance: 15.8
click at [78, 204] on label "FIRST NAME : Pamela" at bounding box center [227, 198] width 308 height 45
click at [82, 204] on input "[PERSON_NAME]" at bounding box center [227, 208] width 290 height 24
type input "Samuel"
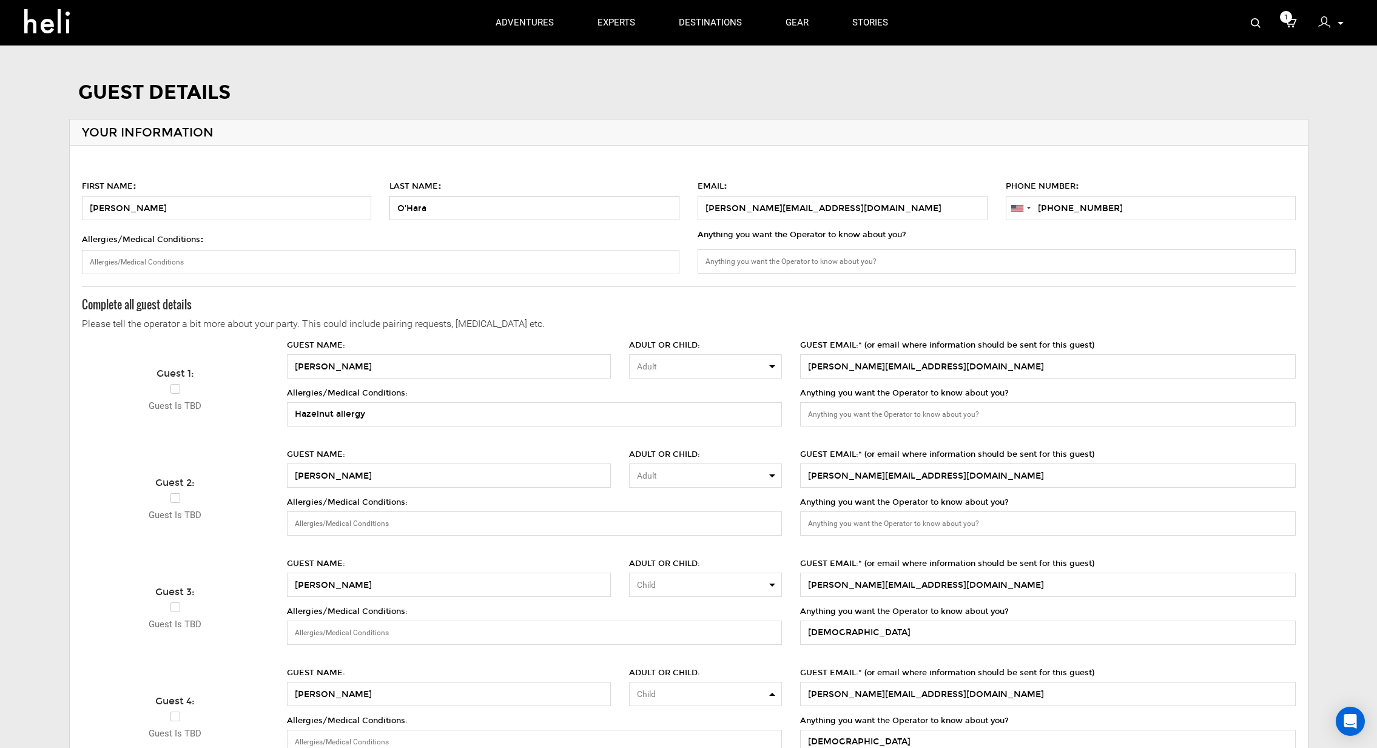
type input "O'Hara"
drag, startPoint x: 1124, startPoint y: 205, endPoint x: 1049, endPoint y: 209, distance: 75.9
click at [1049, 209] on input "[PHONE_NUMBER]" at bounding box center [1151, 208] width 290 height 24
paste input "91743937"
type input "+191743937"
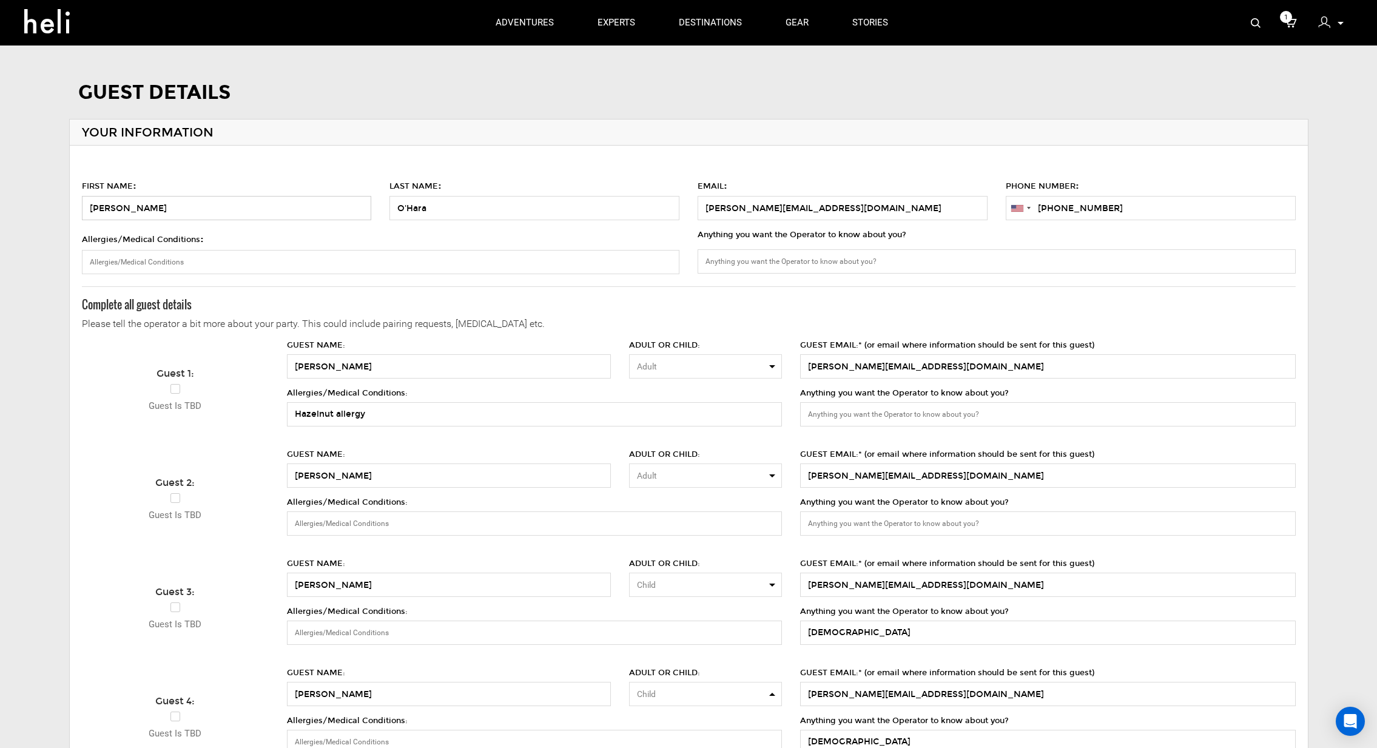
drag, startPoint x: 130, startPoint y: 210, endPoint x: 59, endPoint y: 207, distance: 71.0
click at [59, 207] on div "GUEST DETAILS YOUR INFORMATION FIRST NAME : Samuel LAST NAME : O'Hara EMAIL : p…" at bounding box center [688, 575] width 1377 height 992
type input "Dara"
drag, startPoint x: 314, startPoint y: 364, endPoint x: 275, endPoint y: 361, distance: 39.0
click at [275, 361] on div "Guest 1: Guest is TBD GUEST NAME: Dara O'Hara ADULT OR CHILD: Adult Adult Child…" at bounding box center [689, 390] width 1232 height 100
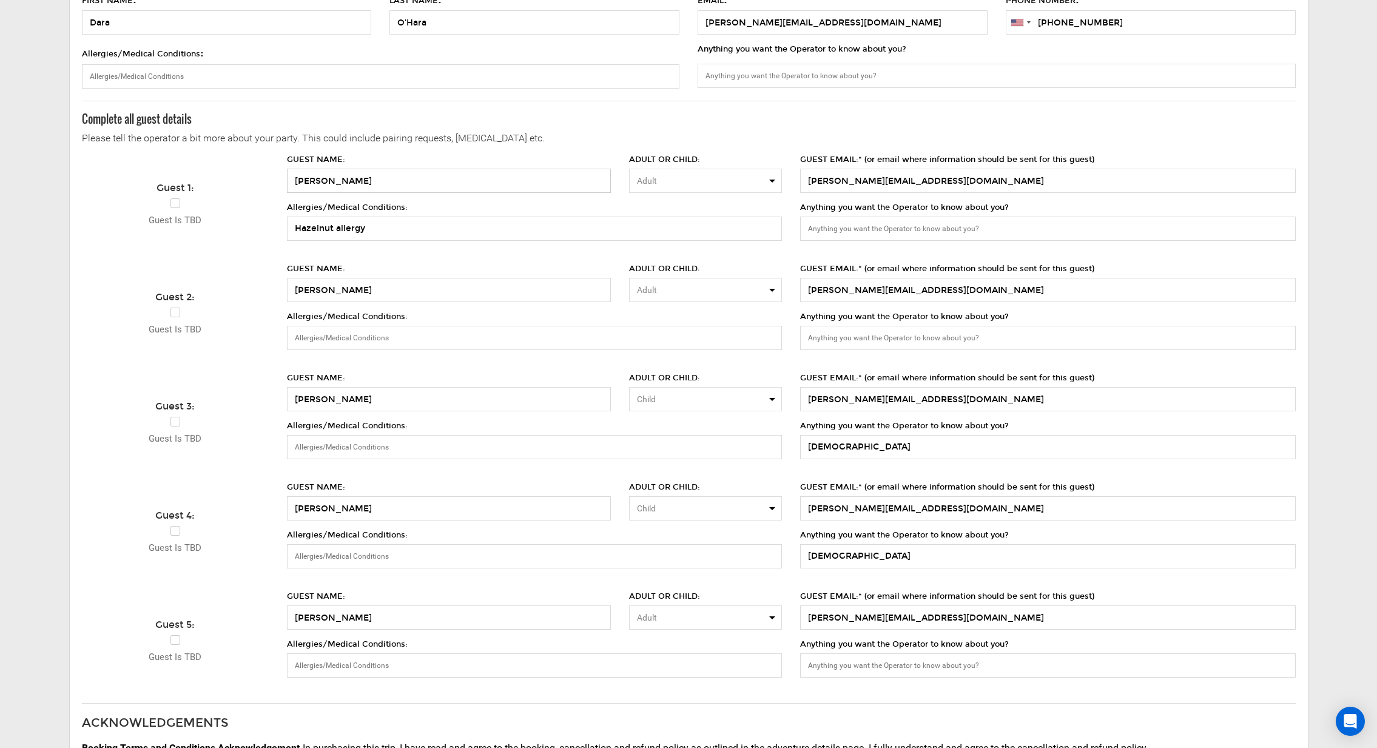
scroll to position [194, 0]
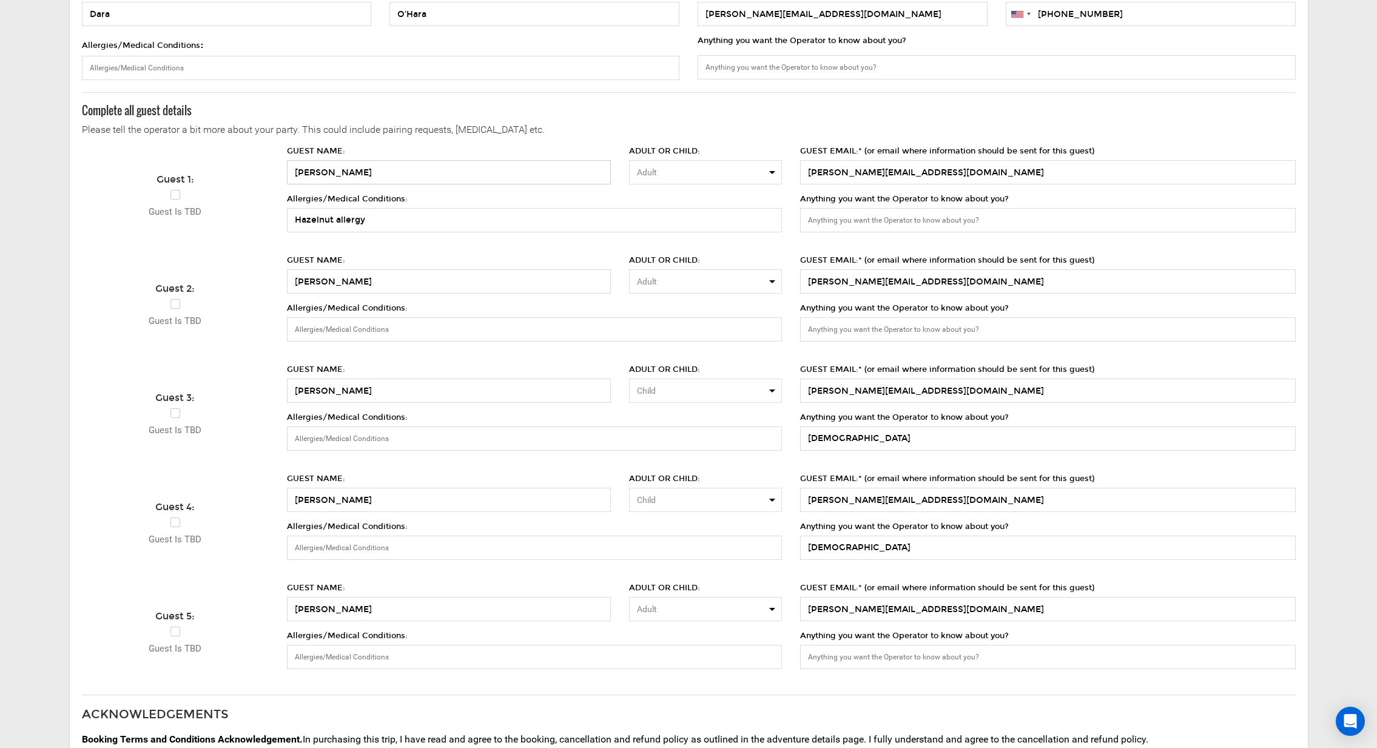
type input "Samuel O'Hara"
drag, startPoint x: 349, startPoint y: 217, endPoint x: 271, endPoint y: 213, distance: 78.3
click at [271, 213] on div "Guest 1: Guest is TBD GUEST NAME: Samuel O'Hara ADULT OR CHILD: Adult Adult Chi…" at bounding box center [689, 196] width 1232 height 100
click at [303, 218] on div "GUEST NAME: Samuel O'Hara ADULT OR CHILD: Adult Adult Child Adult Child Allergi…" at bounding box center [534, 193] width 513 height 95
drag, startPoint x: 310, startPoint y: 218, endPoint x: 266, endPoint y: 217, distance: 43.7
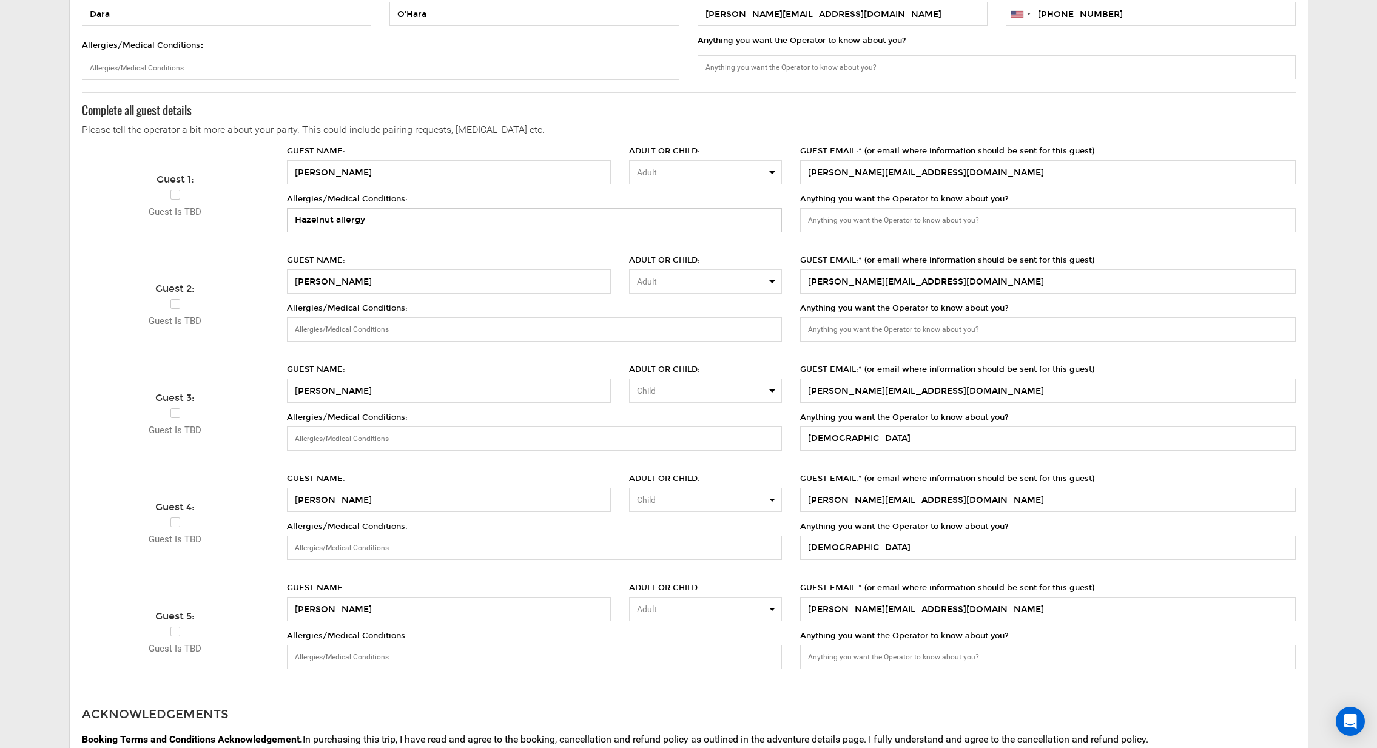
click at [266, 217] on div "Guest 1: Guest is TBD GUEST NAME: Samuel O'Hara ADULT OR CHILD: Adult Adult Chi…" at bounding box center [689, 196] width 1232 height 100
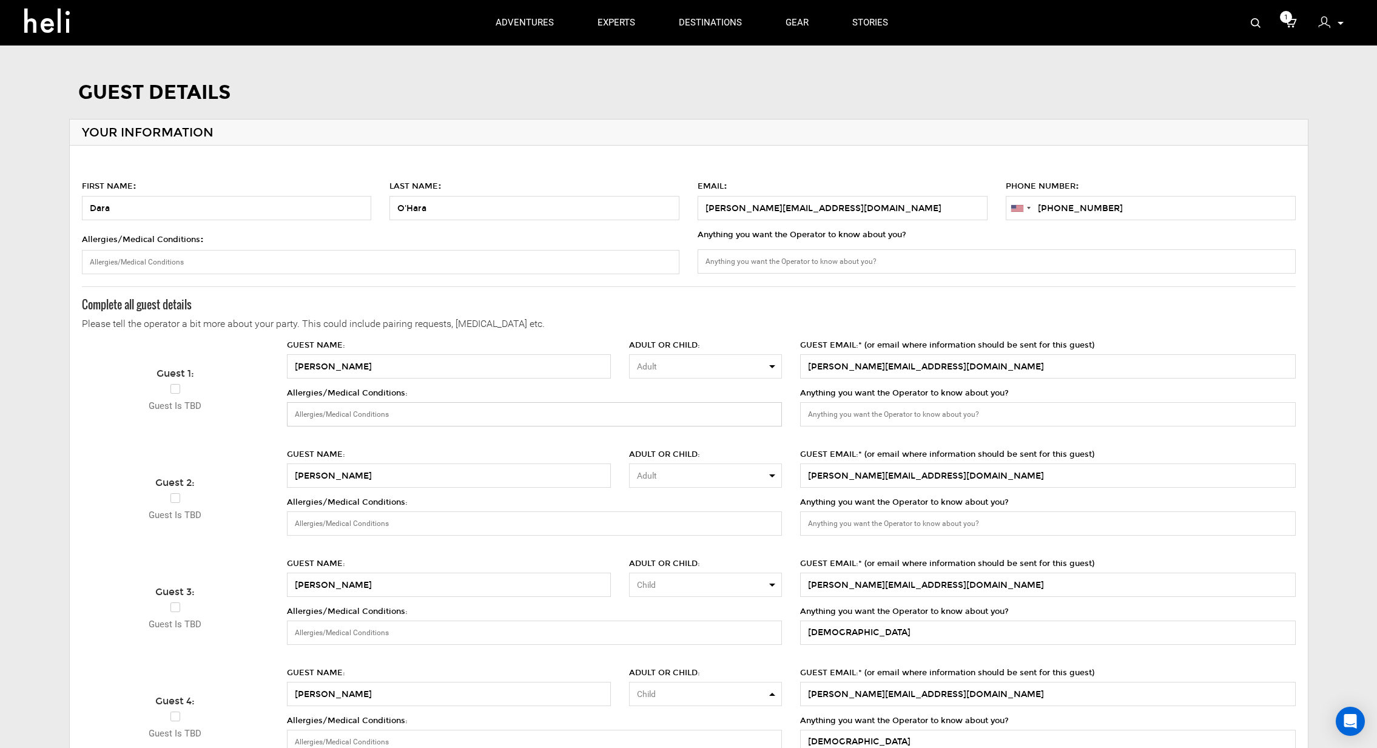
scroll to position [0, 0]
click at [240, 253] on input "Allergies/Medical Conditions :" at bounding box center [381, 262] width 598 height 24
paste input "Hazelnut allergy"
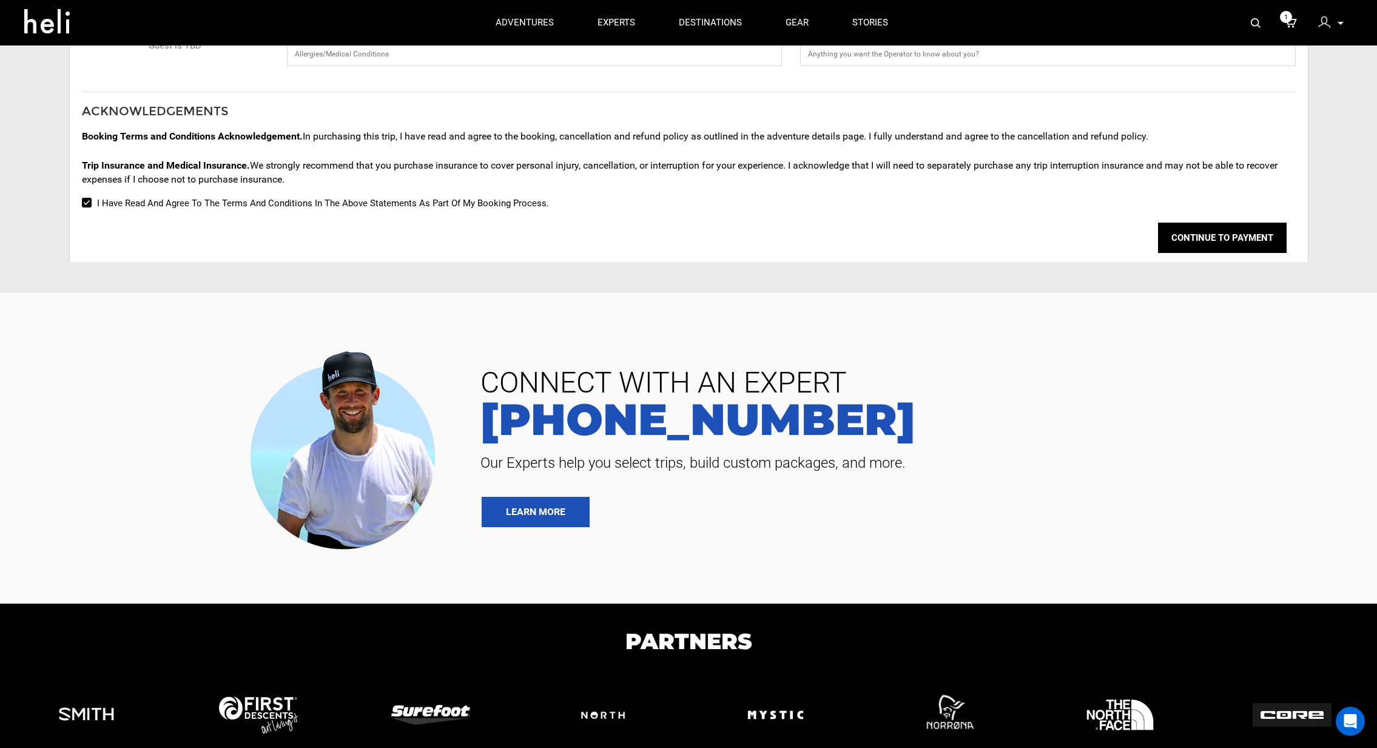
scroll to position [781, 0]
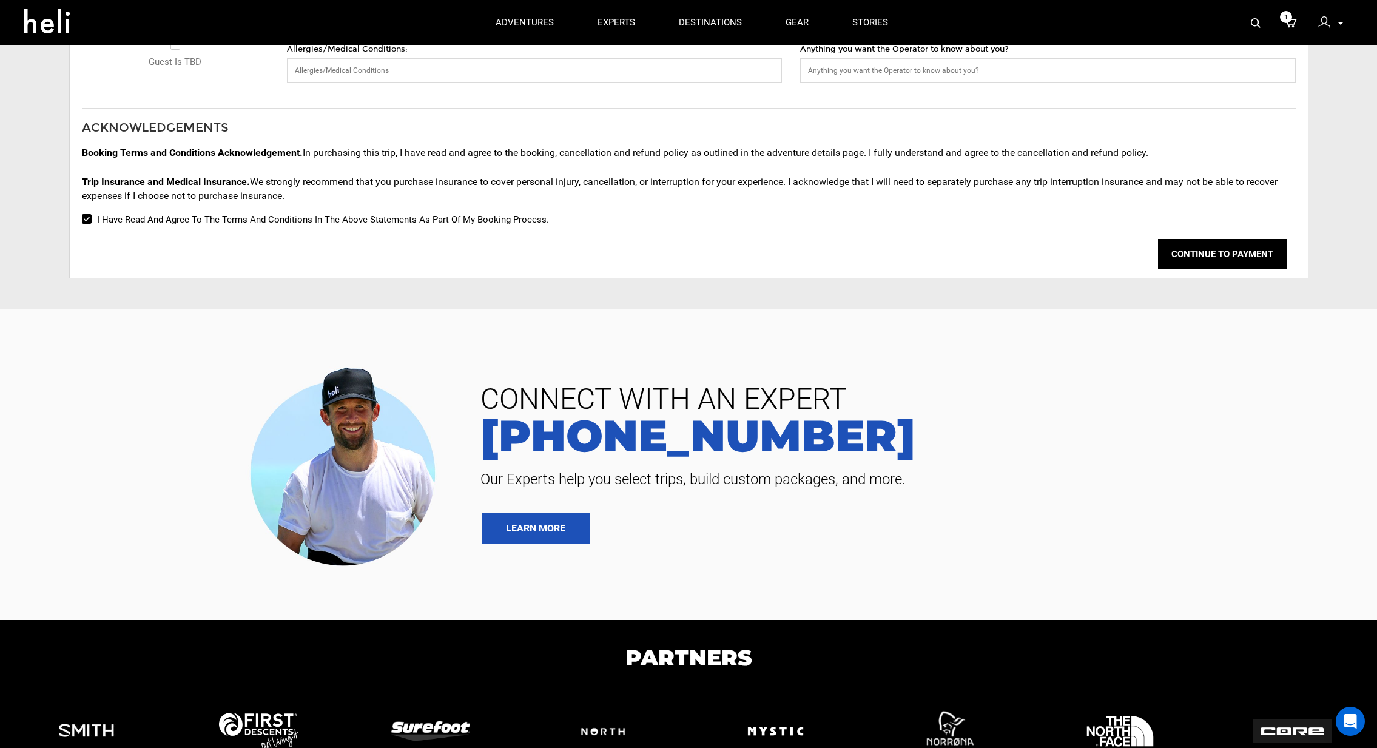
type input "Hazelnut allergy"
click at [87, 217] on input "I have read and agree to the terms and conditions in the above statements as pa…" at bounding box center [86, 219] width 8 height 15
checkbox input "true"
click at [1200, 248] on button "CONTINUE TO PAYMENT" at bounding box center [1222, 254] width 129 height 30
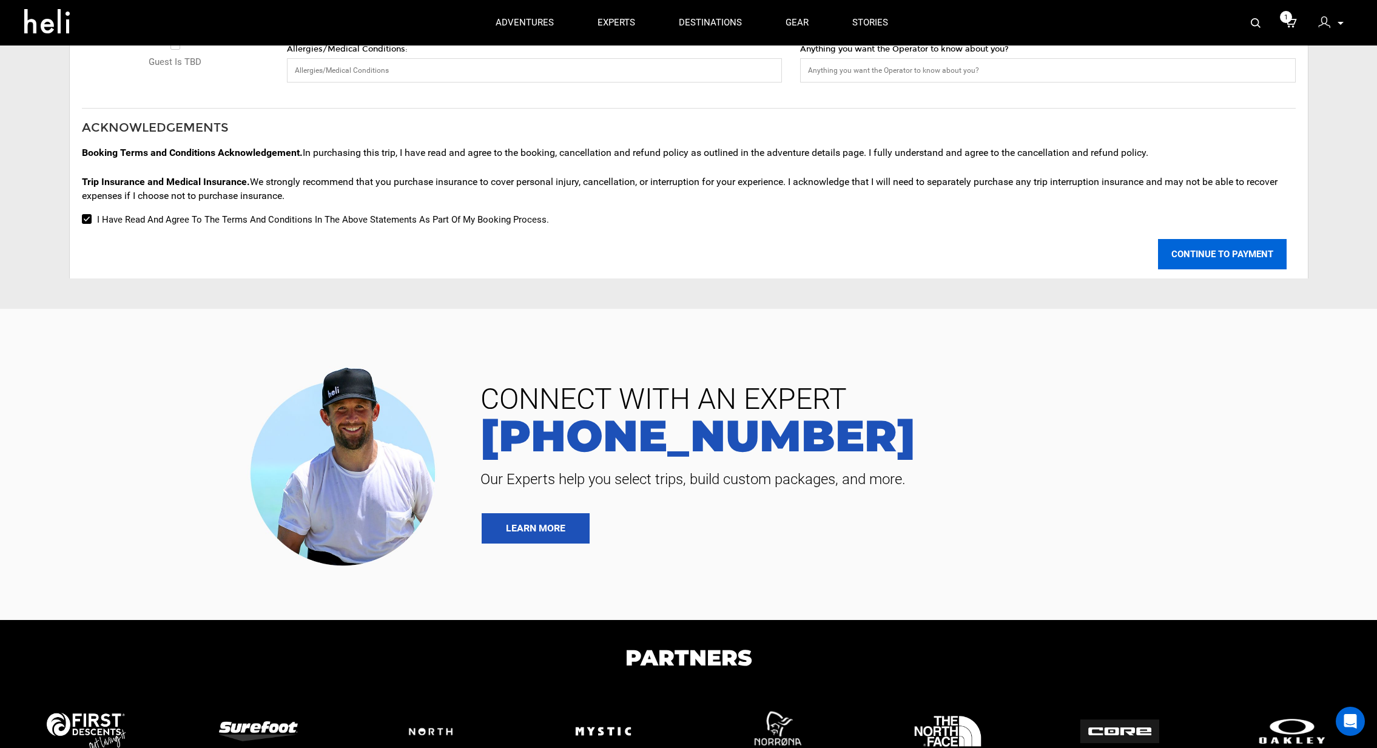
click at [1200, 248] on button "CONTINUE TO PAYMENT" at bounding box center [1222, 254] width 129 height 30
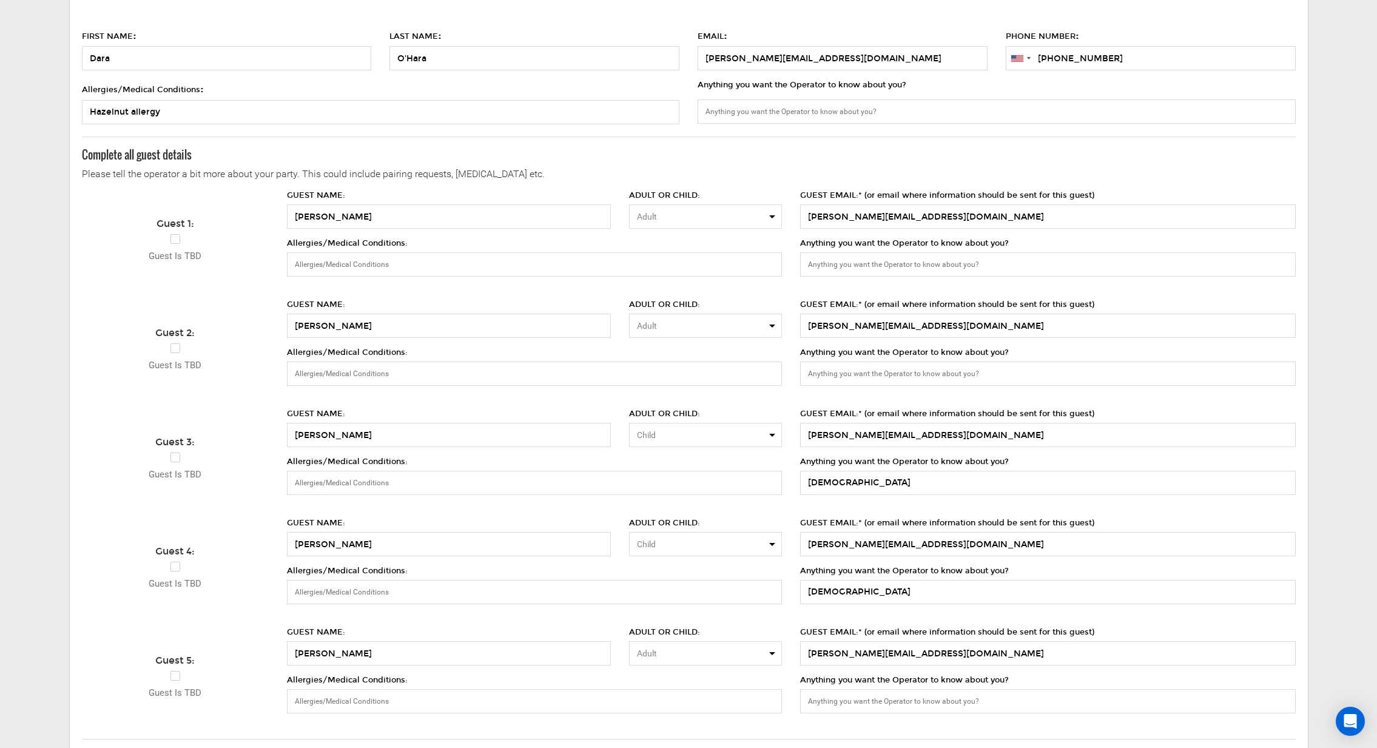
scroll to position [150, 0]
click at [679, 223] on button "Adult" at bounding box center [705, 216] width 153 height 24
click at [672, 237] on label "Allergies/Medical Conditions:" at bounding box center [534, 256] width 495 height 39
click at [672, 252] on input "Allergies/Medical Conditions:" at bounding box center [534, 264] width 495 height 24
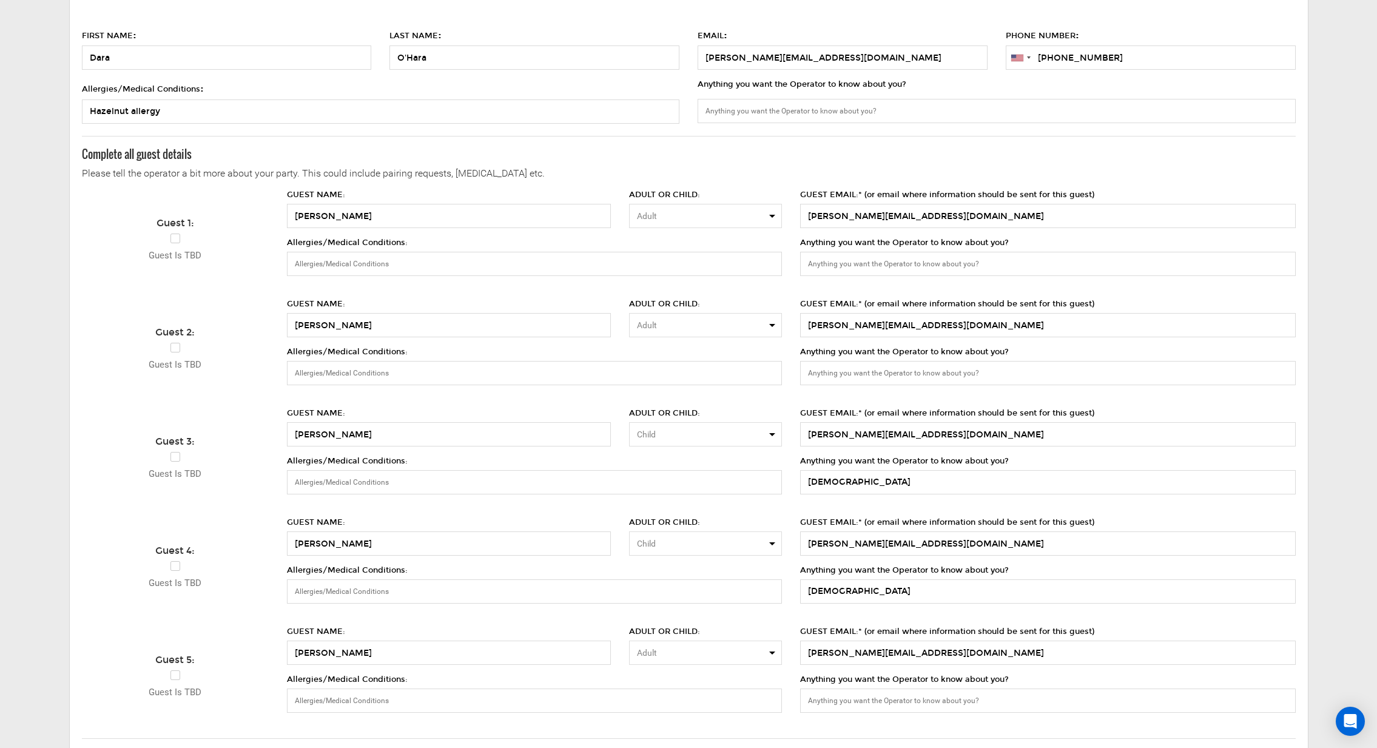
click at [109, 220] on div "Guest 1: Guest is TBD" at bounding box center [176, 239] width 206 height 100
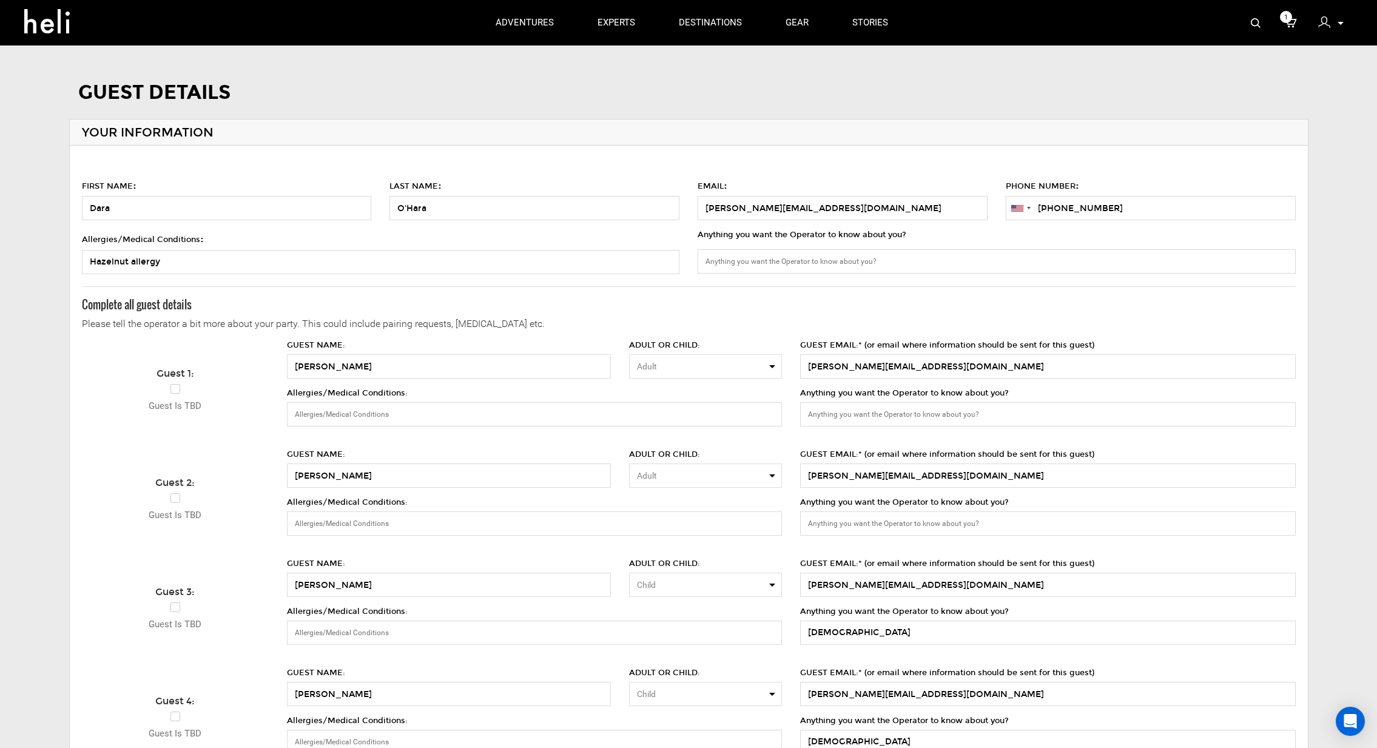
scroll to position [0, 0]
click at [1087, 205] on input "+191743937" at bounding box center [1151, 208] width 290 height 24
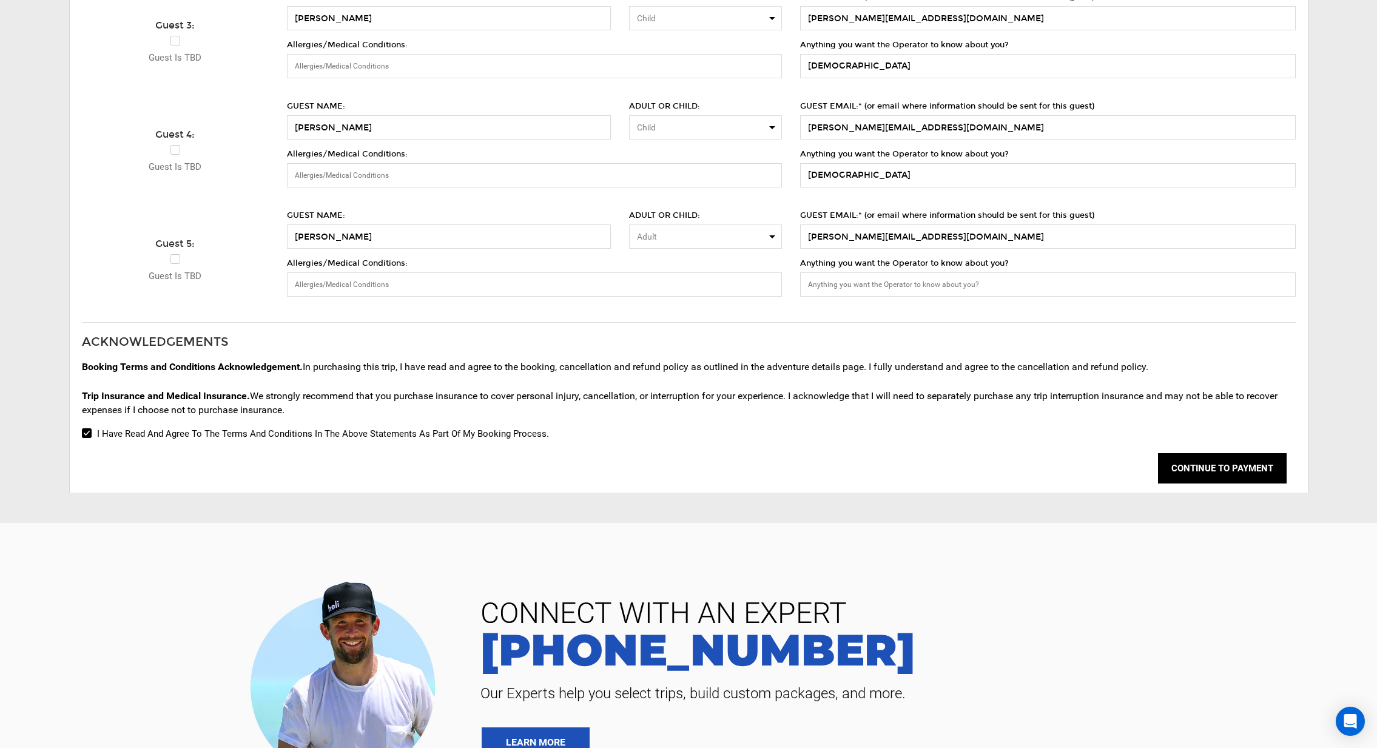
scroll to position [582, 0]
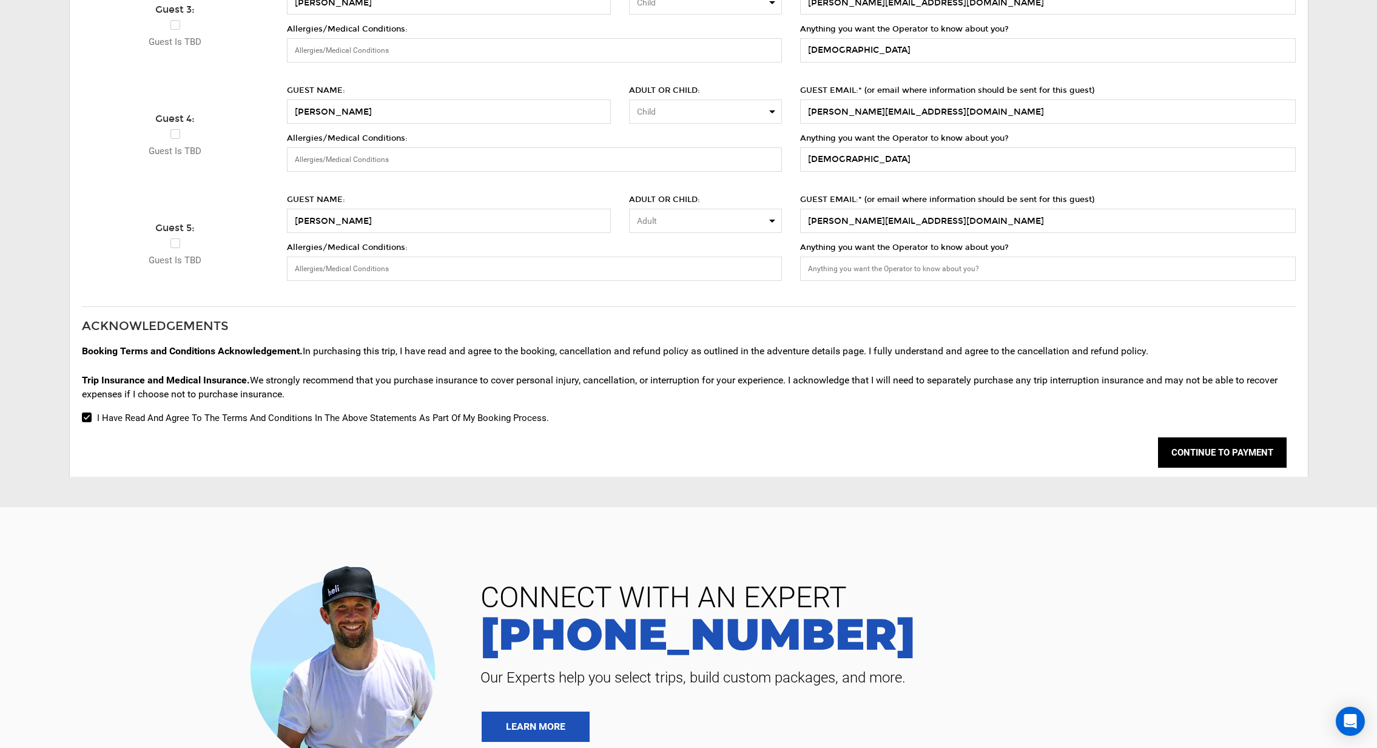
type input "+19174393766"
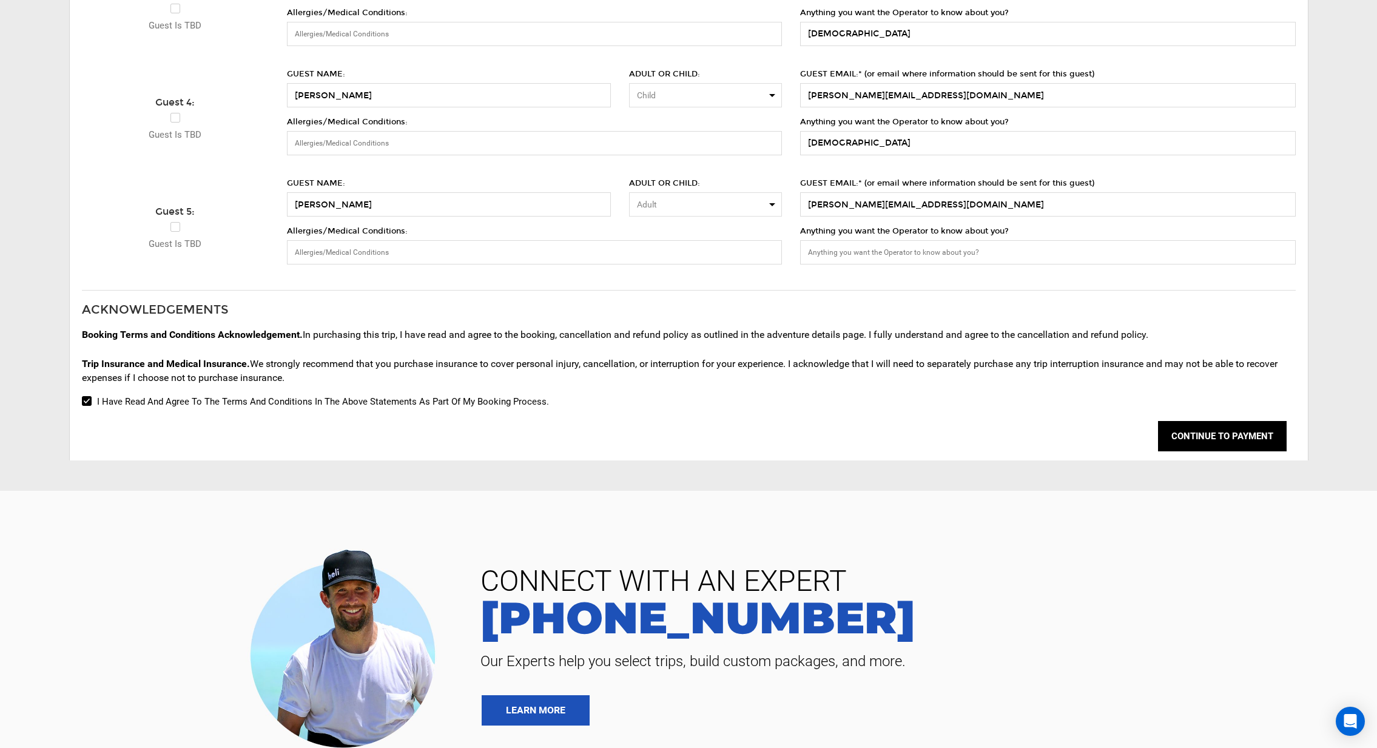
scroll to position [654, 0]
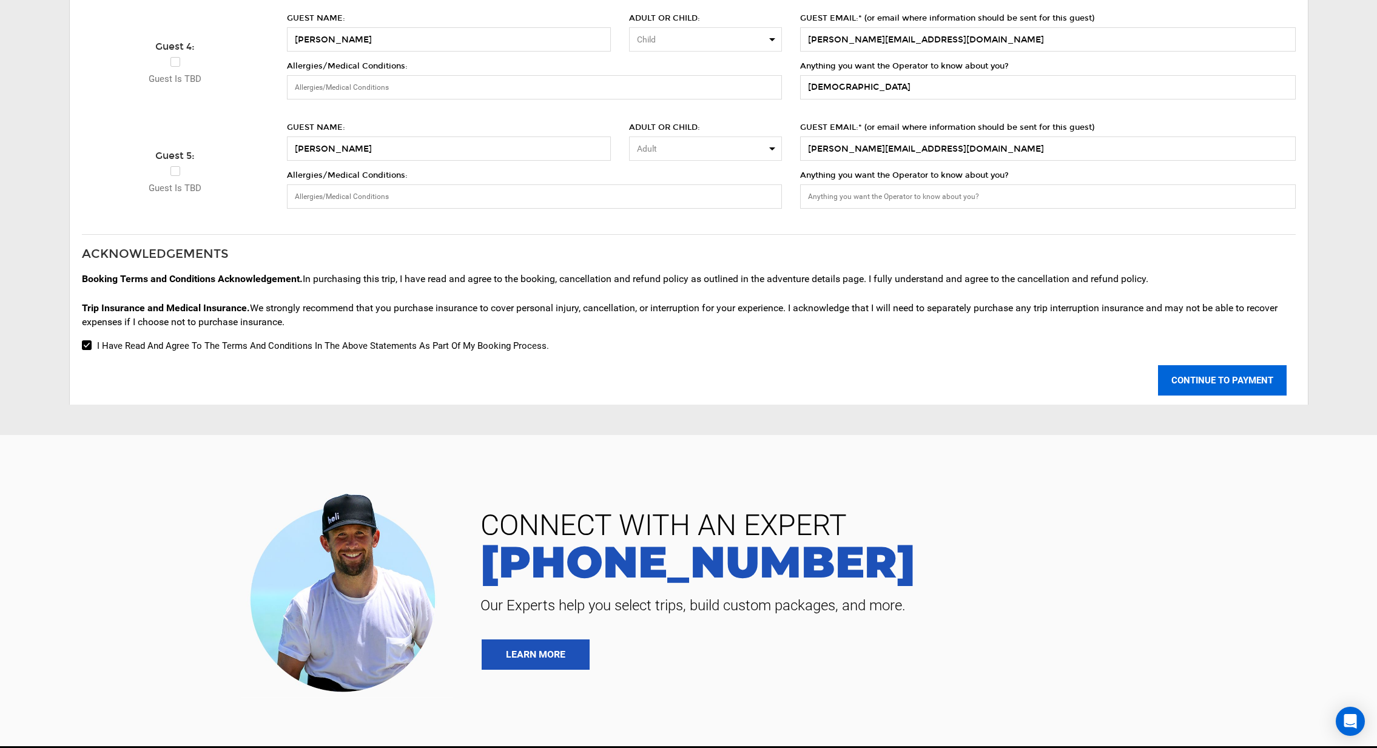
click at [1218, 378] on button "CONTINUE TO PAYMENT" at bounding box center [1222, 380] width 129 height 30
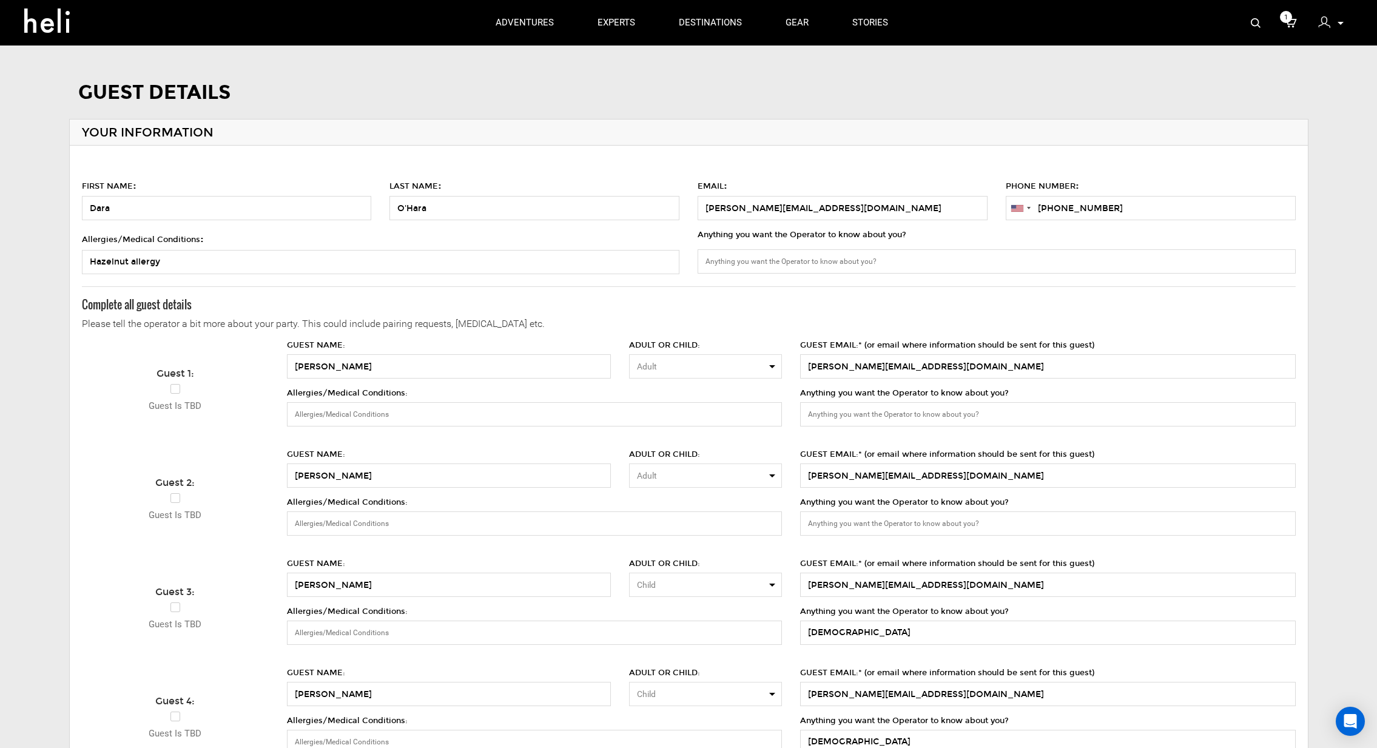
scroll to position [0, 0]
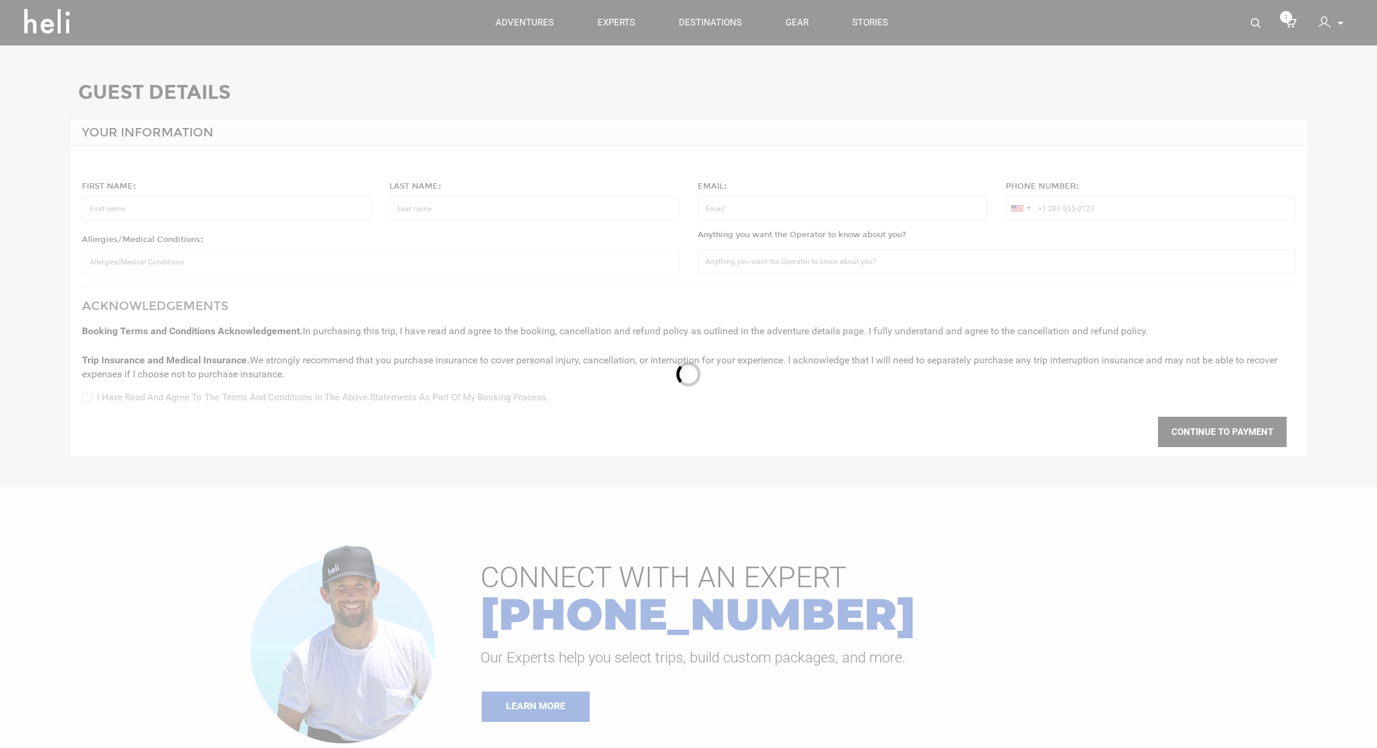
type input "[PERSON_NAME]"
type input "[PERSON_NAME][EMAIL_ADDRESS][DOMAIN_NAME]"
type input "[PHONE_NUMBER]"
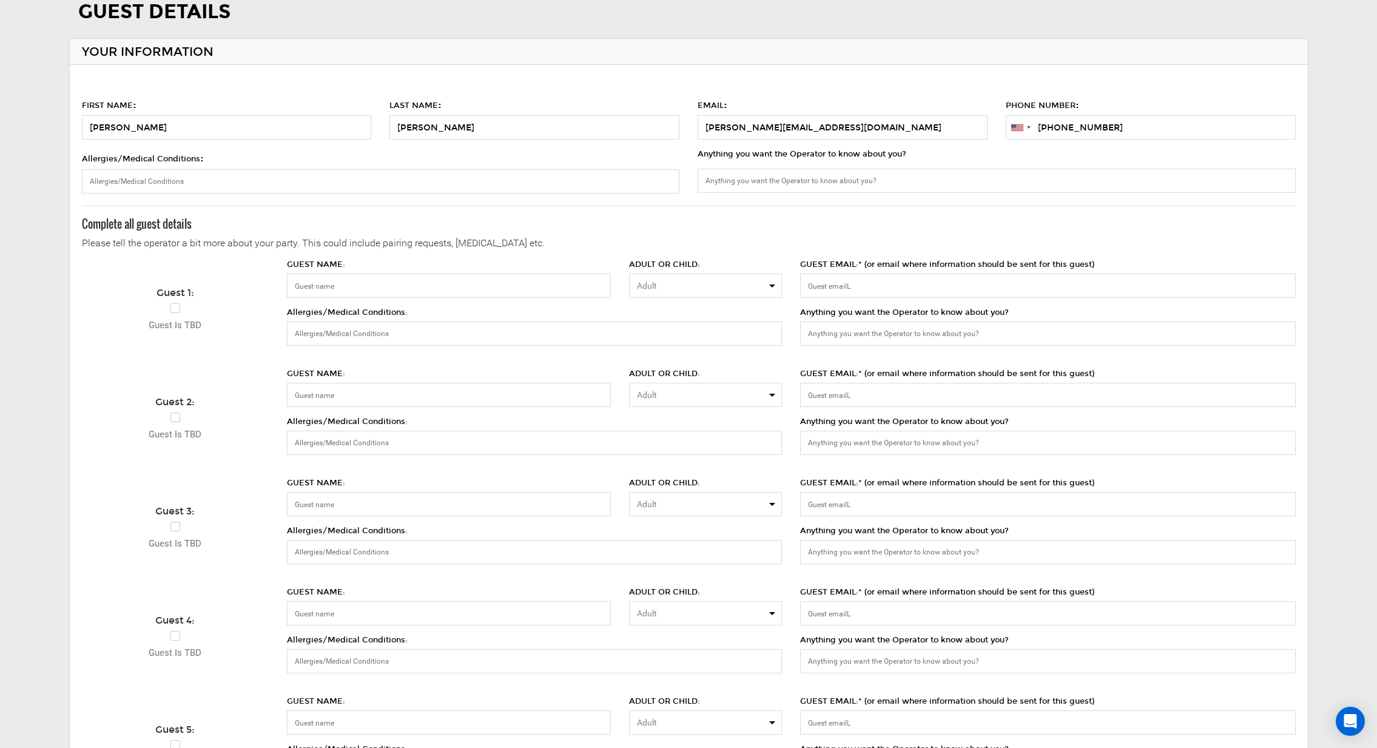
scroll to position [420, 0]
